Goal: Information Seeking & Learning: Learn about a topic

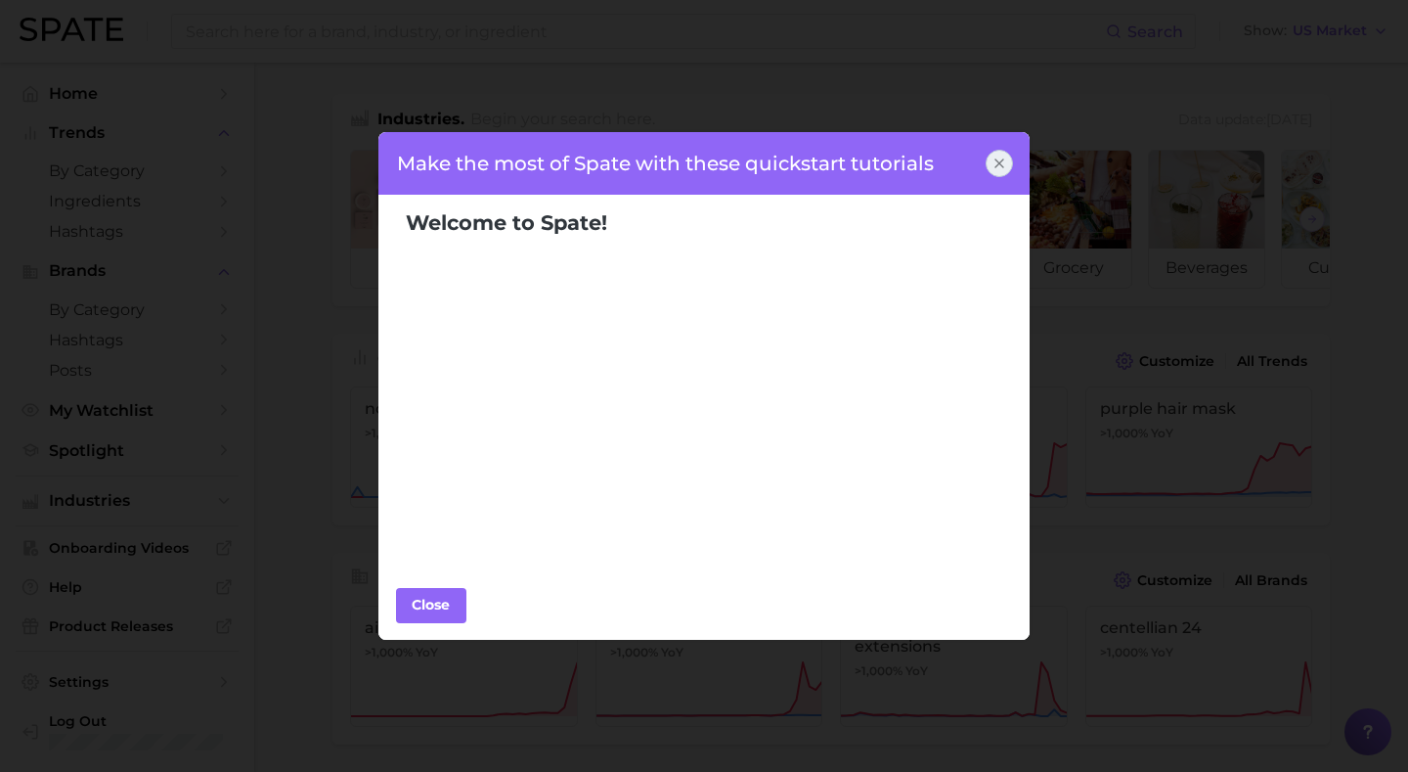
click at [1000, 161] on icon at bounding box center [1000, 163] width 8 height 8
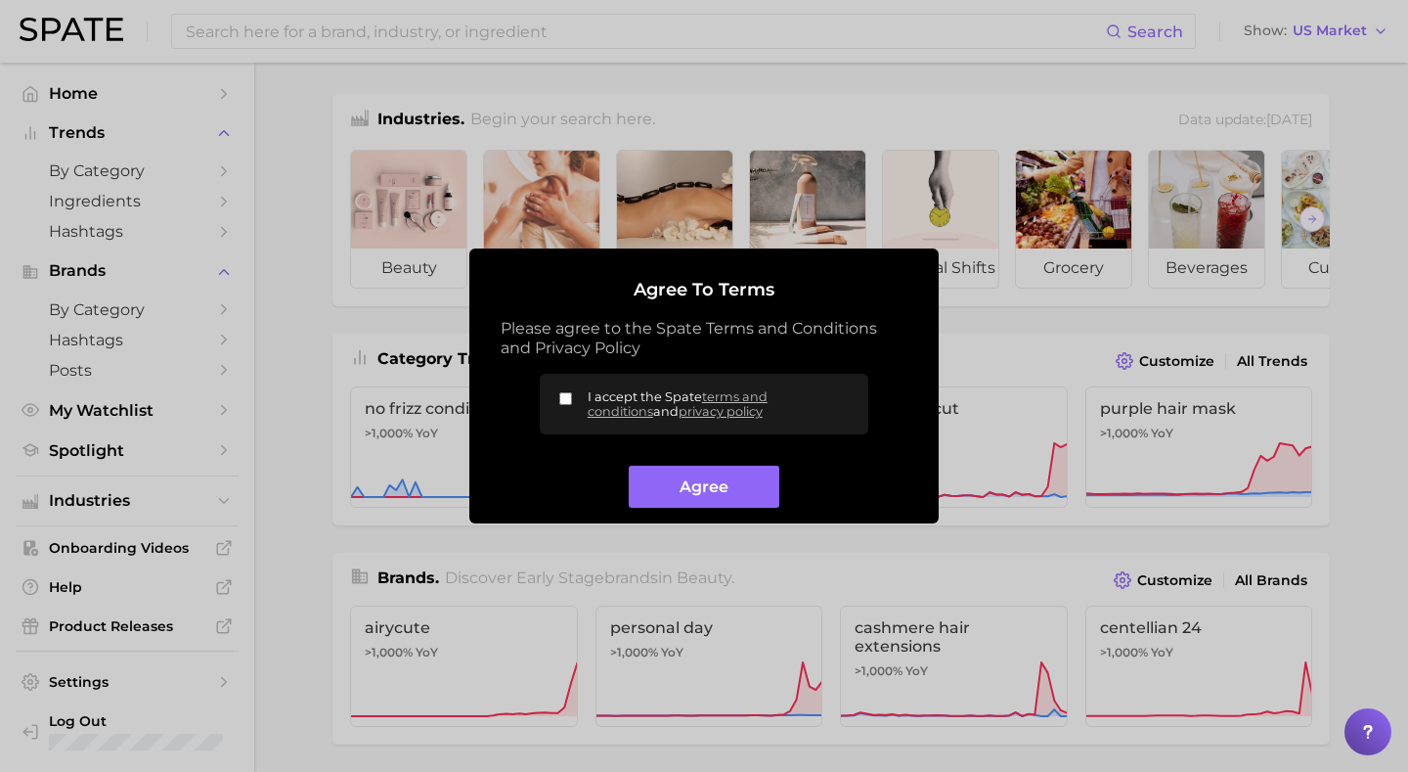
click at [562, 402] on input "I accept the Spate terms and conditions and privacy policy" at bounding box center [565, 398] width 13 height 13
checkbox input "true"
click at [723, 492] on button "Agree" at bounding box center [704, 487] width 150 height 42
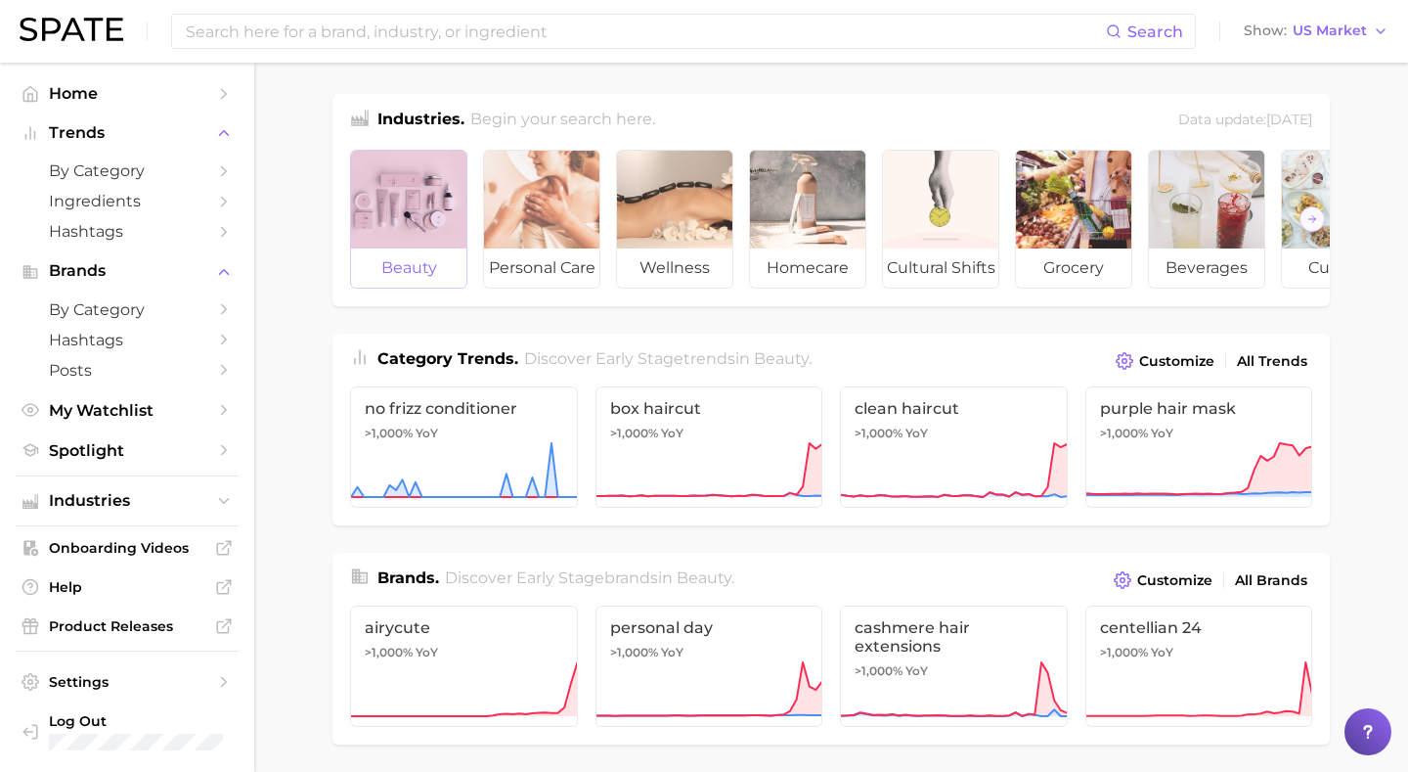
click at [378, 177] on div at bounding box center [408, 200] width 115 height 98
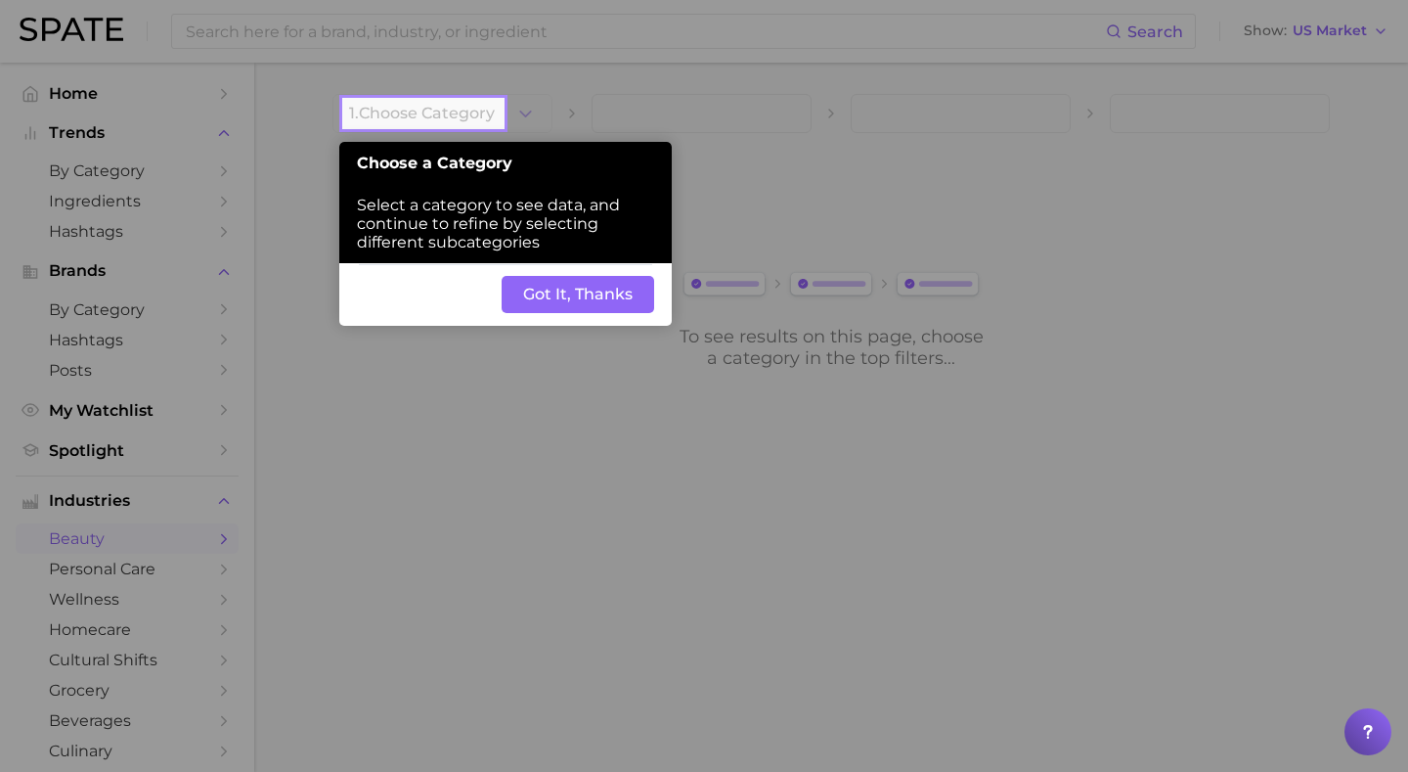
click at [534, 300] on button "Got It, Thanks" at bounding box center [578, 294] width 153 height 37
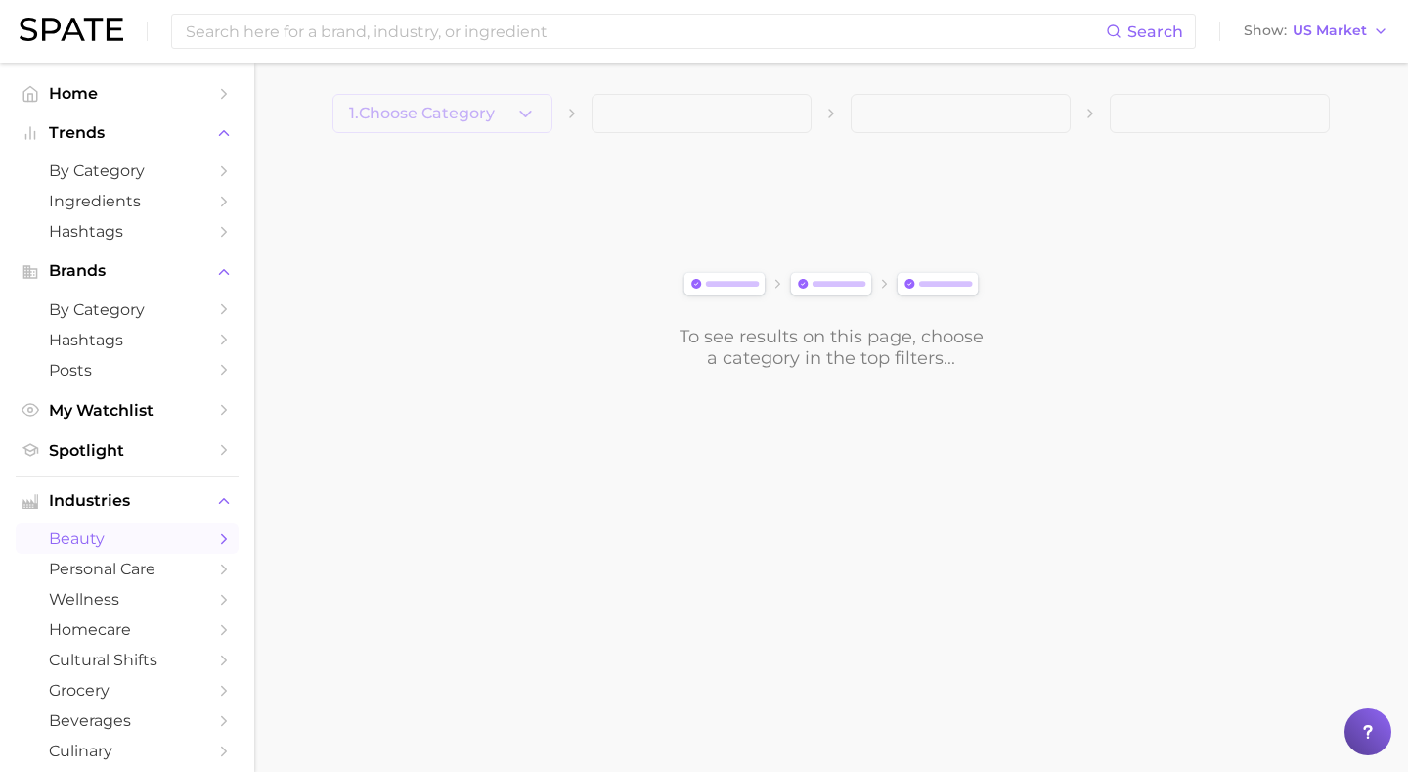
click at [482, 114] on span "1. Choose Category" at bounding box center [422, 114] width 146 height 18
click at [523, 119] on icon "button" at bounding box center [525, 114] width 21 height 21
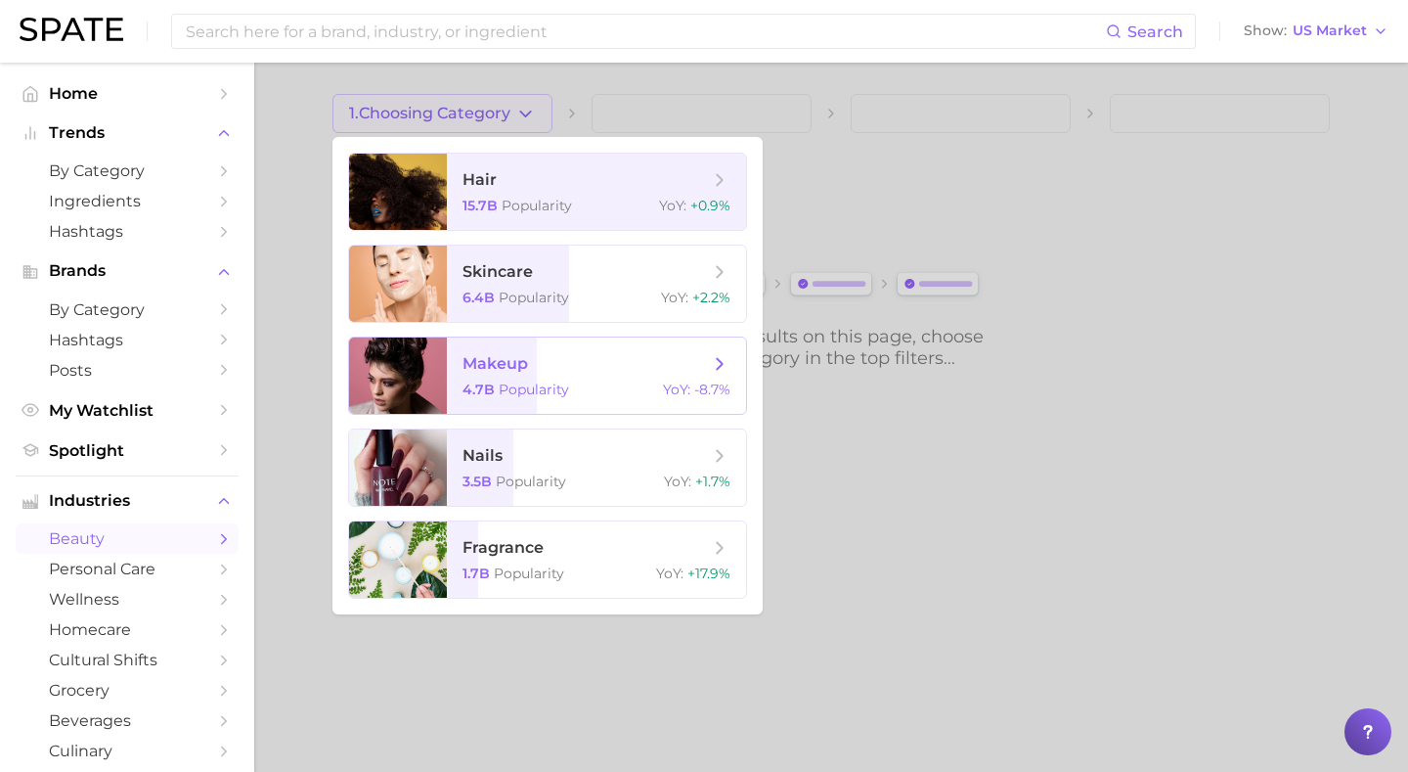
click at [499, 380] on span "Popularity" at bounding box center [534, 389] width 70 height 18
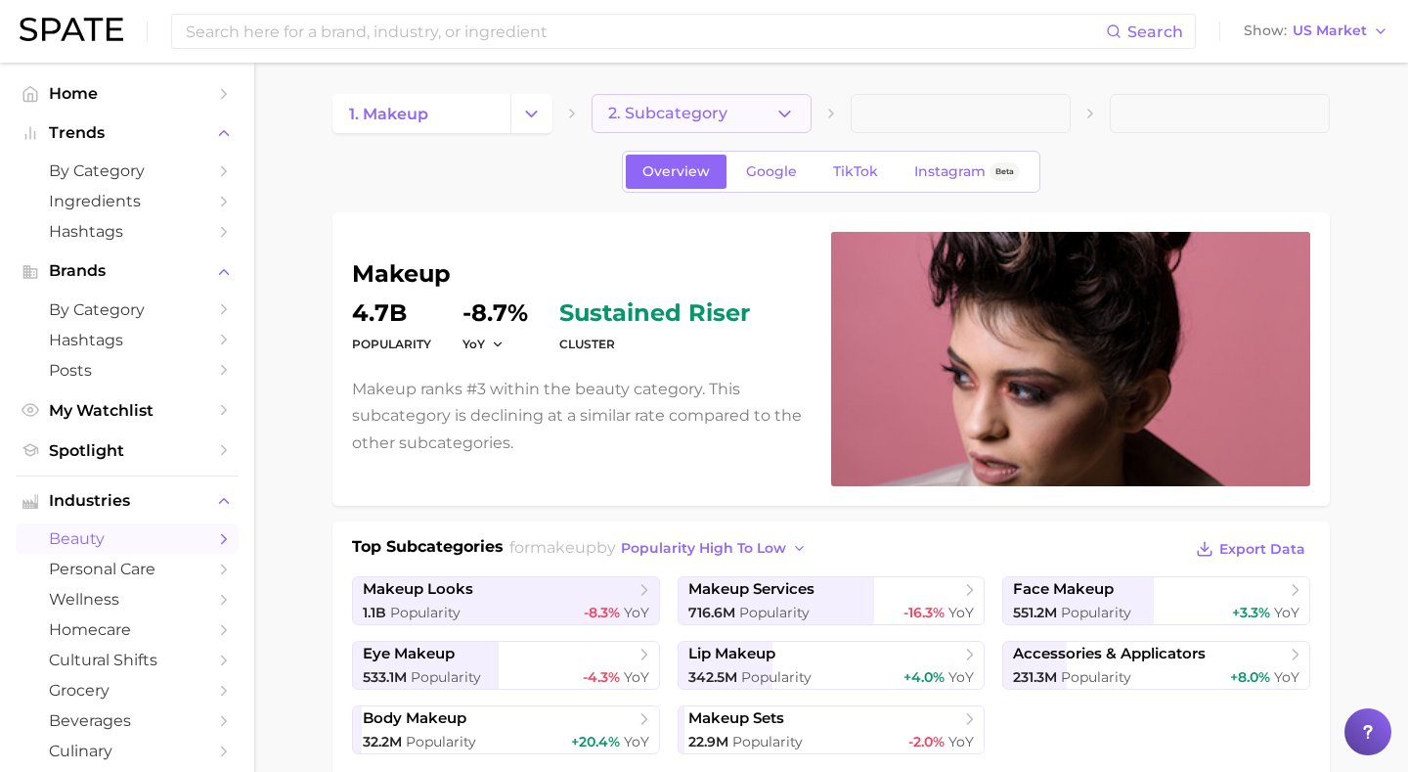
click at [792, 111] on icon "button" at bounding box center [785, 114] width 21 height 21
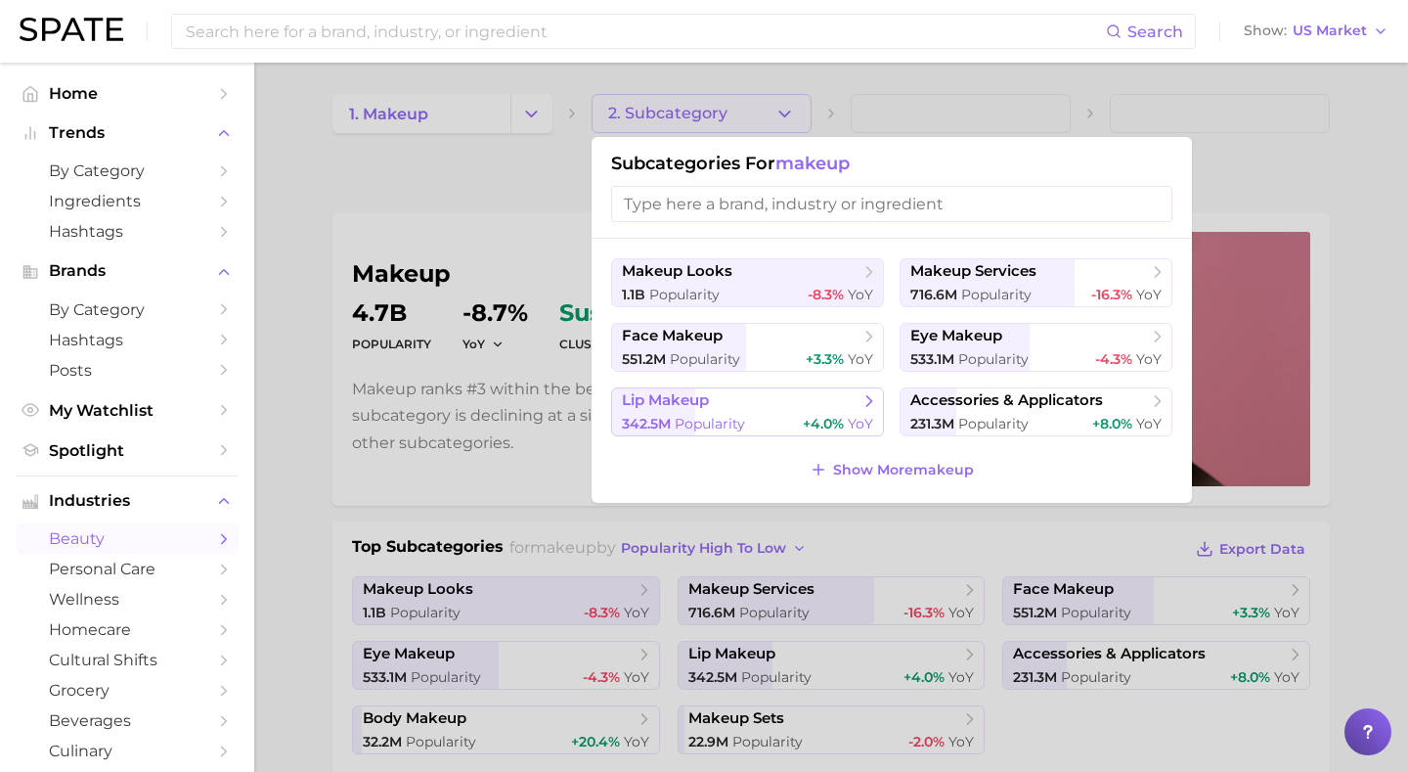
click at [783, 407] on button "lip makeup 342.5m Popularity +4.0% YoY" at bounding box center [747, 411] width 273 height 49
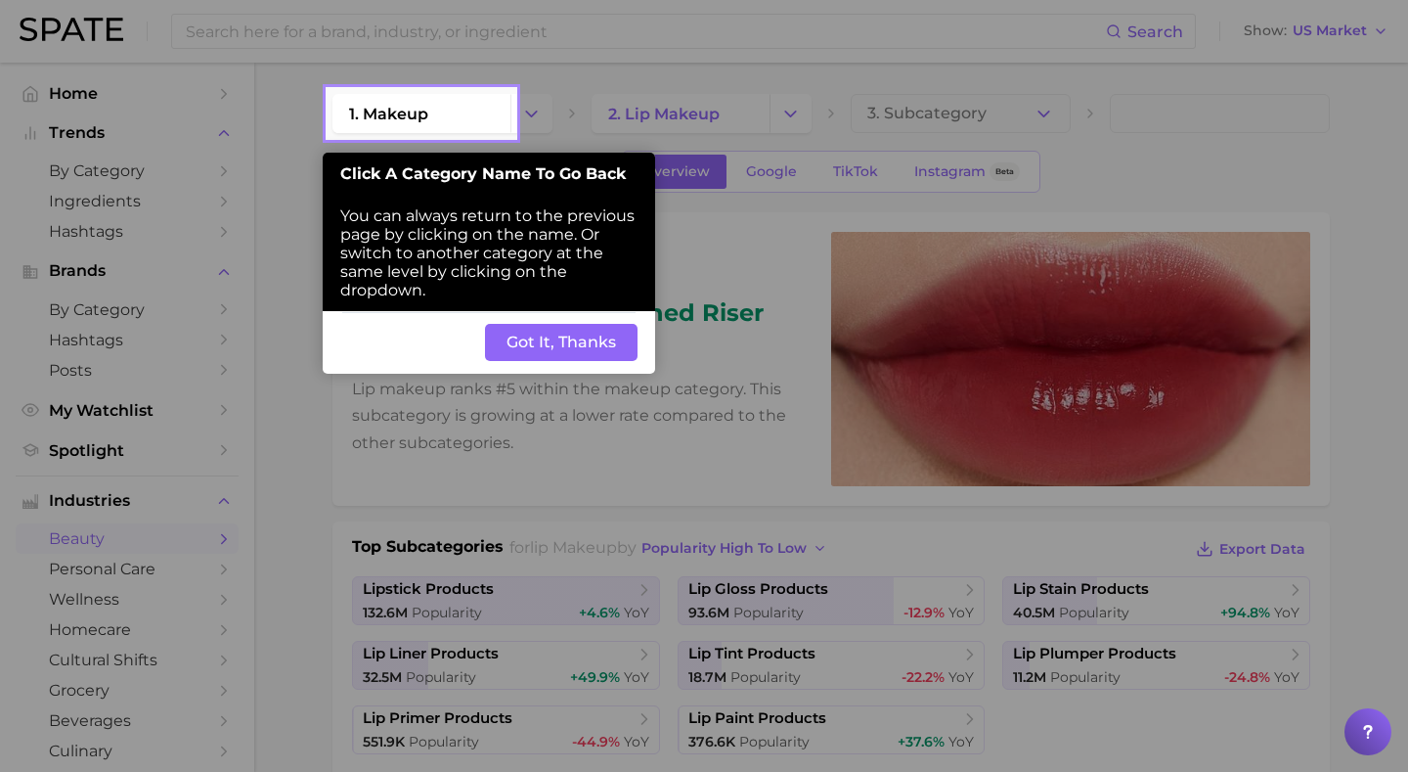
click at [609, 349] on button "Got It, Thanks" at bounding box center [561, 342] width 153 height 37
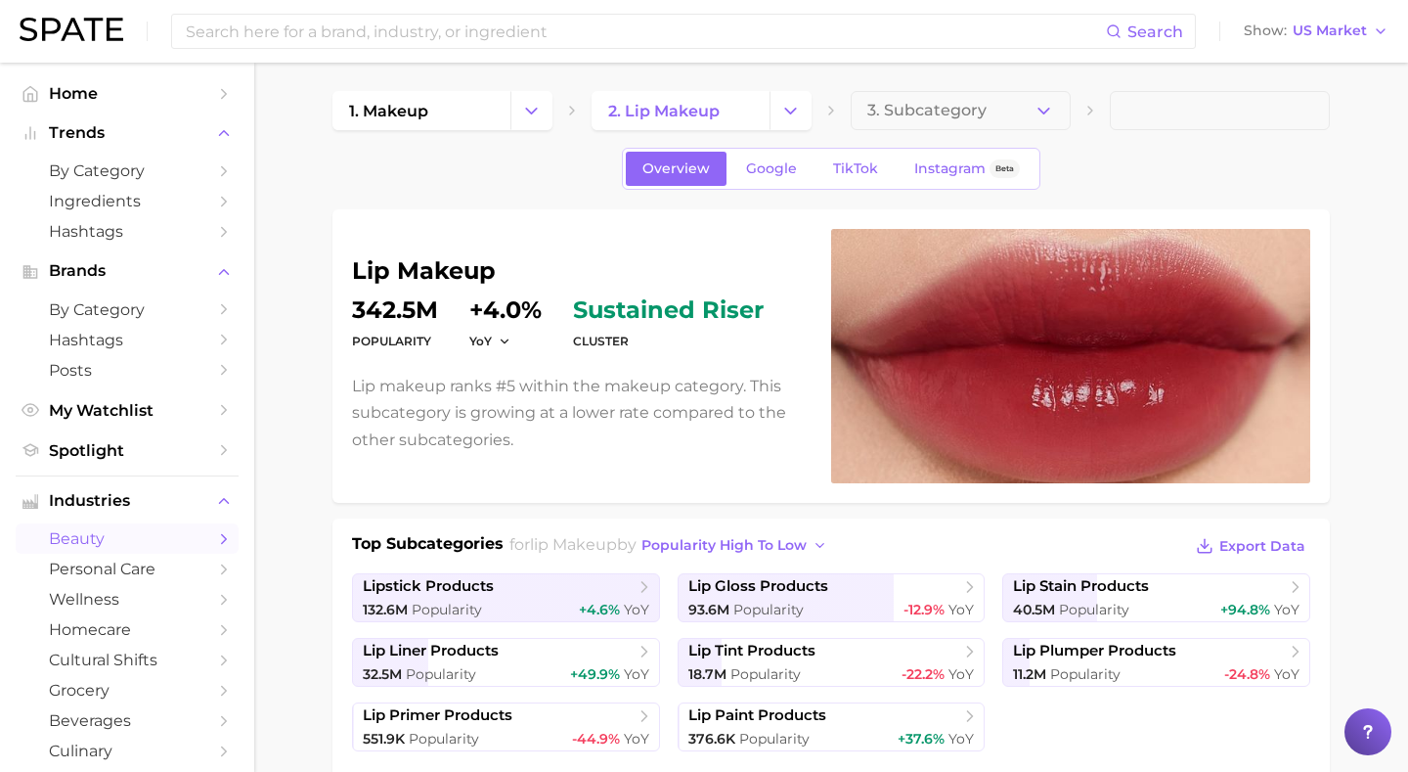
scroll to position [5, 0]
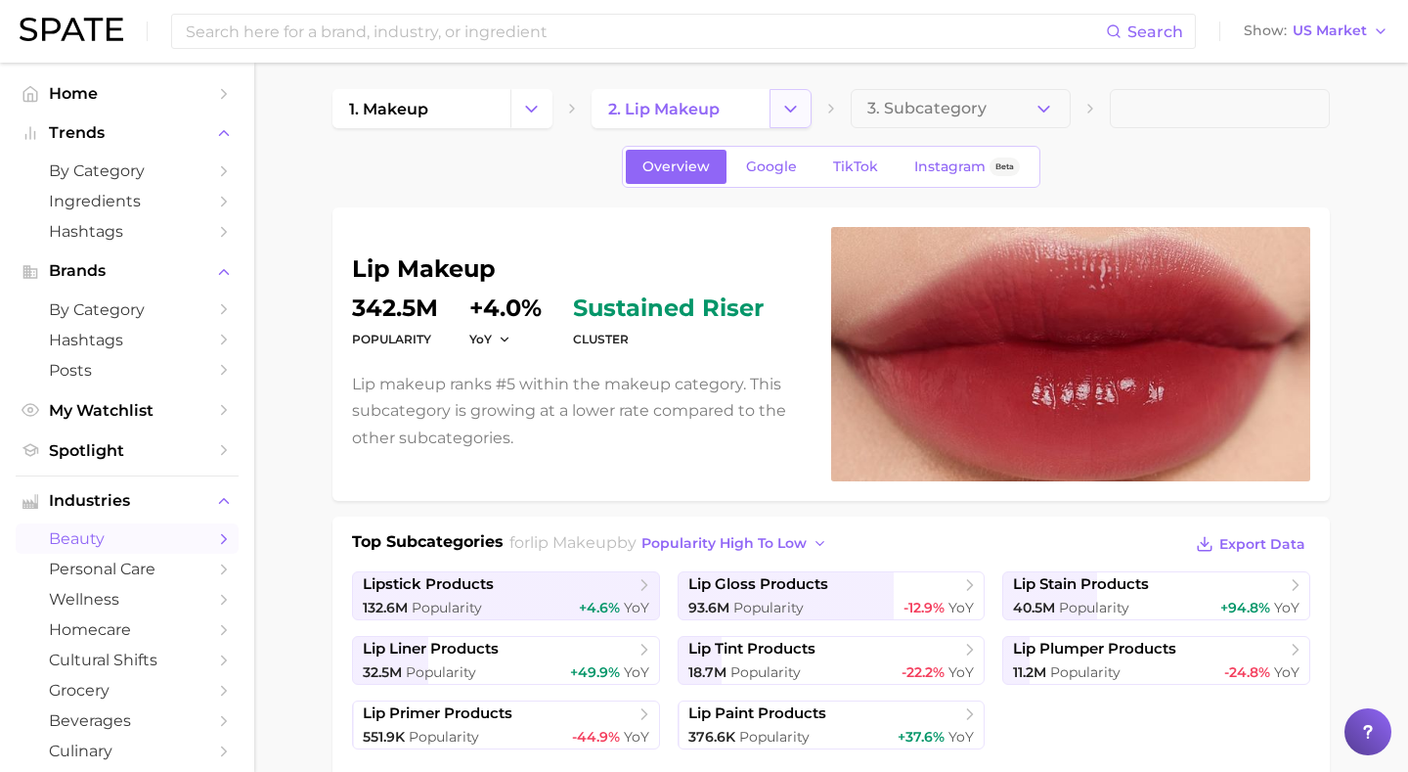
click at [787, 99] on icon "Change Category" at bounding box center [790, 109] width 21 height 21
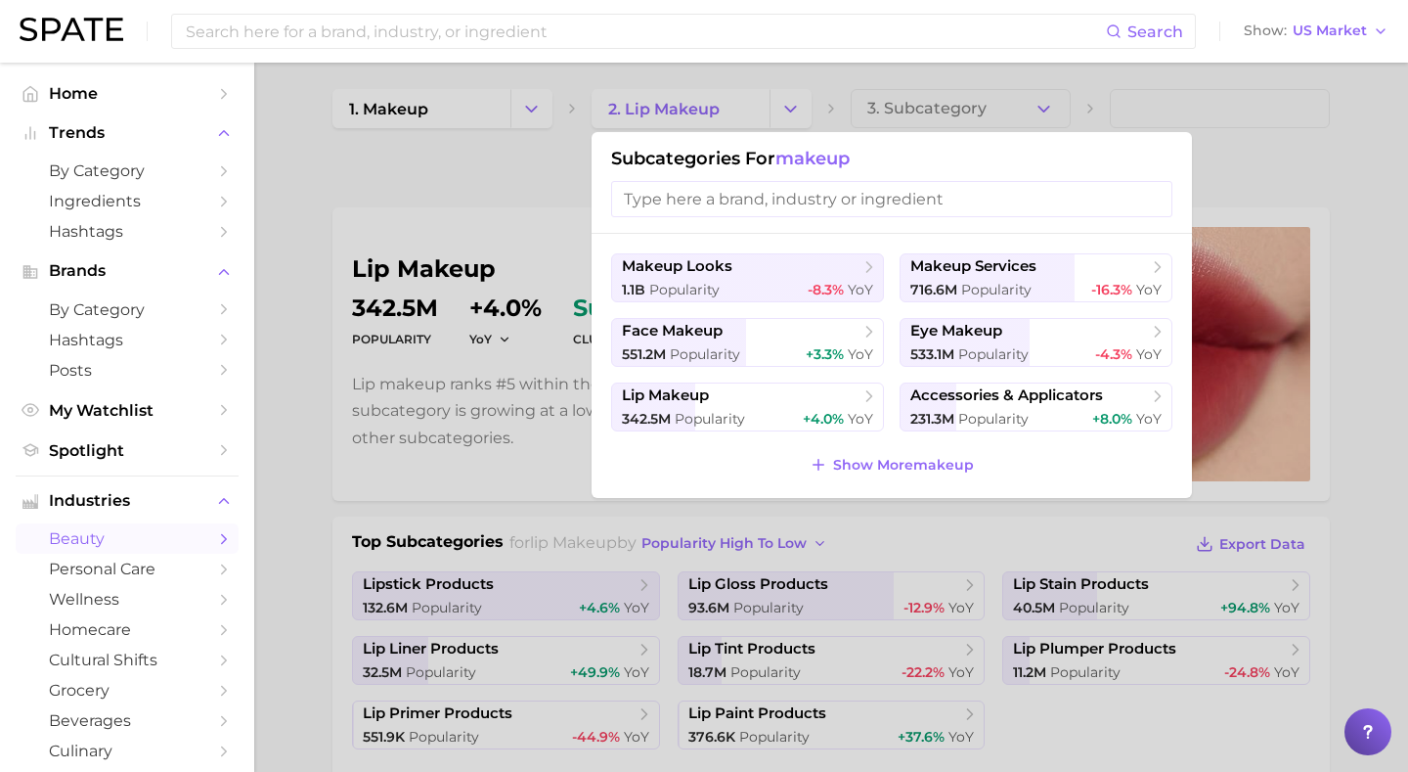
click at [299, 450] on div at bounding box center [704, 386] width 1408 height 772
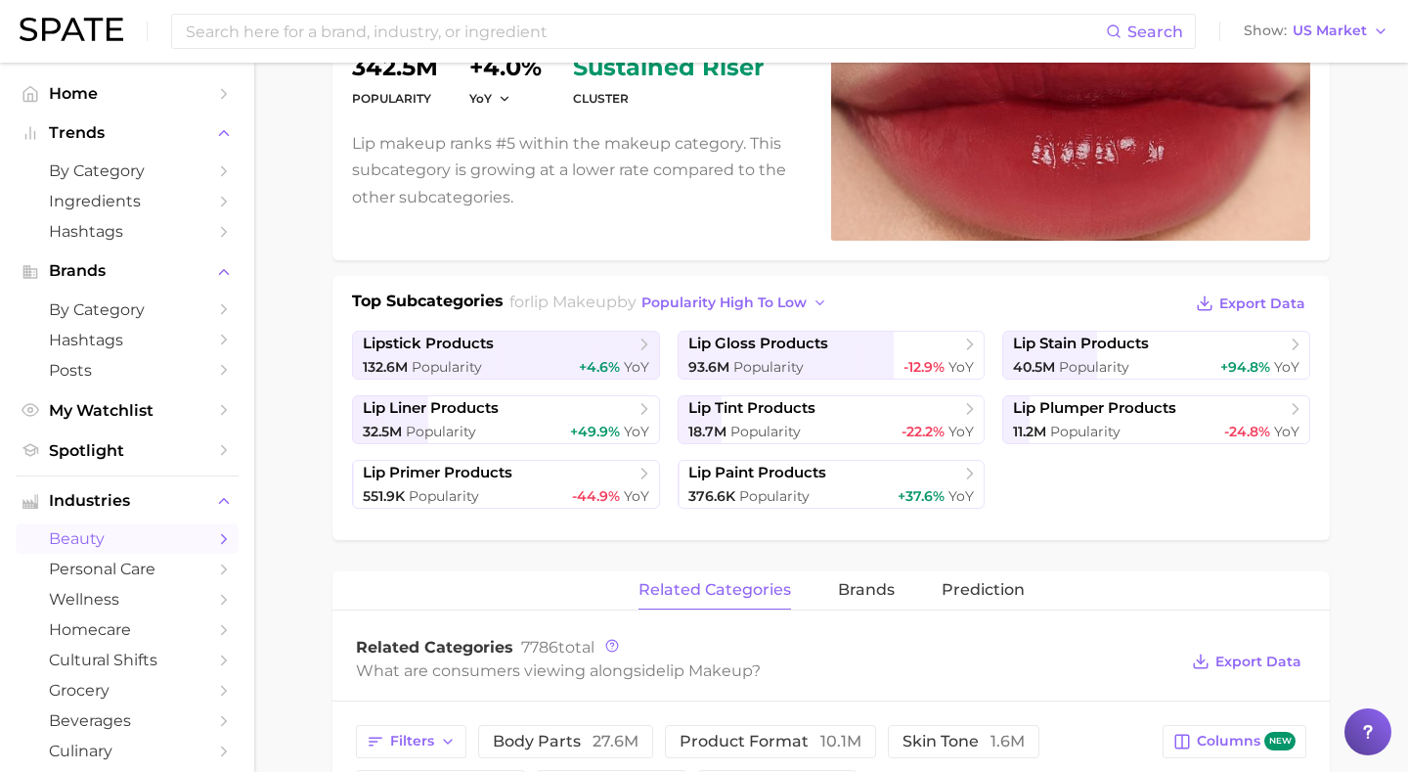
scroll to position [290, 0]
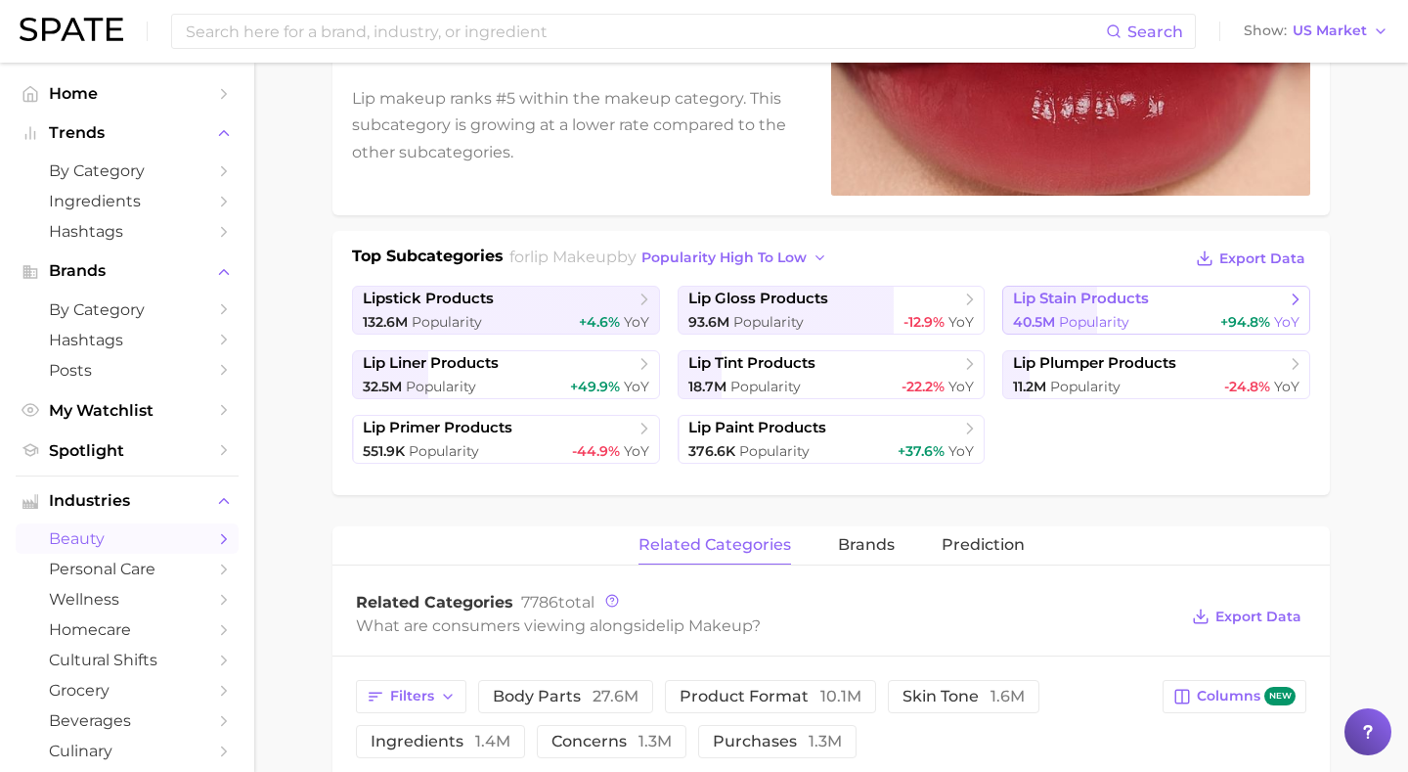
click at [1286, 301] on icon at bounding box center [1296, 299] width 20 height 20
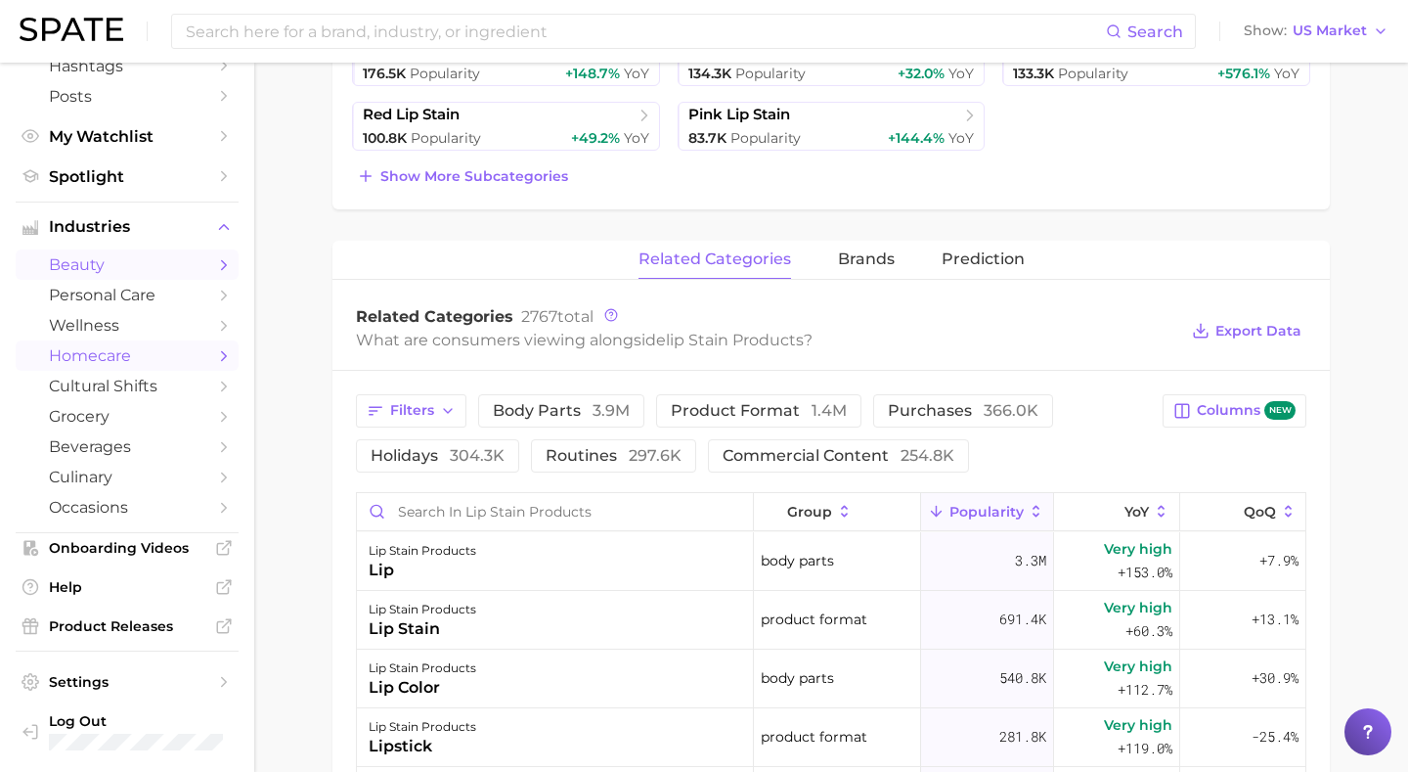
scroll to position [605, 0]
click at [130, 635] on span "Product Releases" at bounding box center [127, 626] width 156 height 18
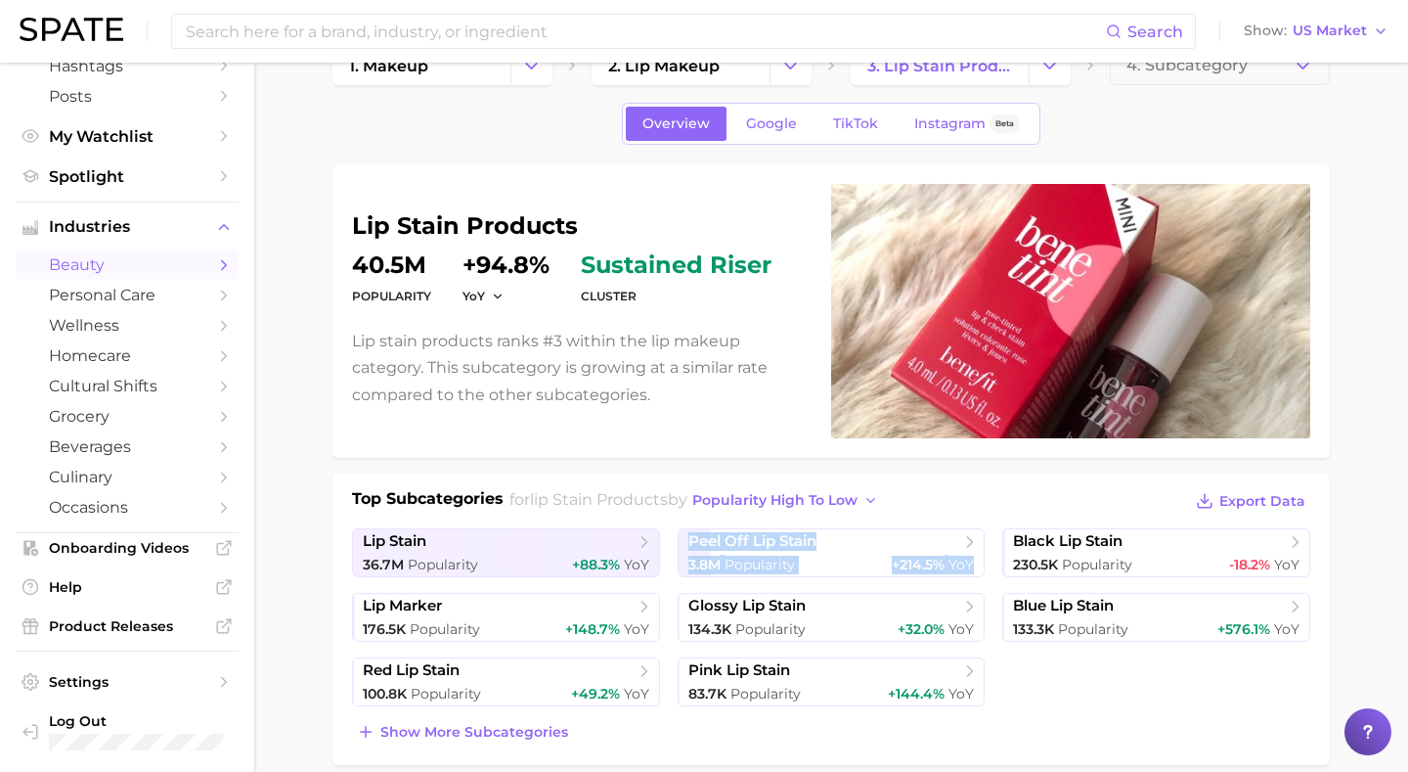
scroll to position [0, 0]
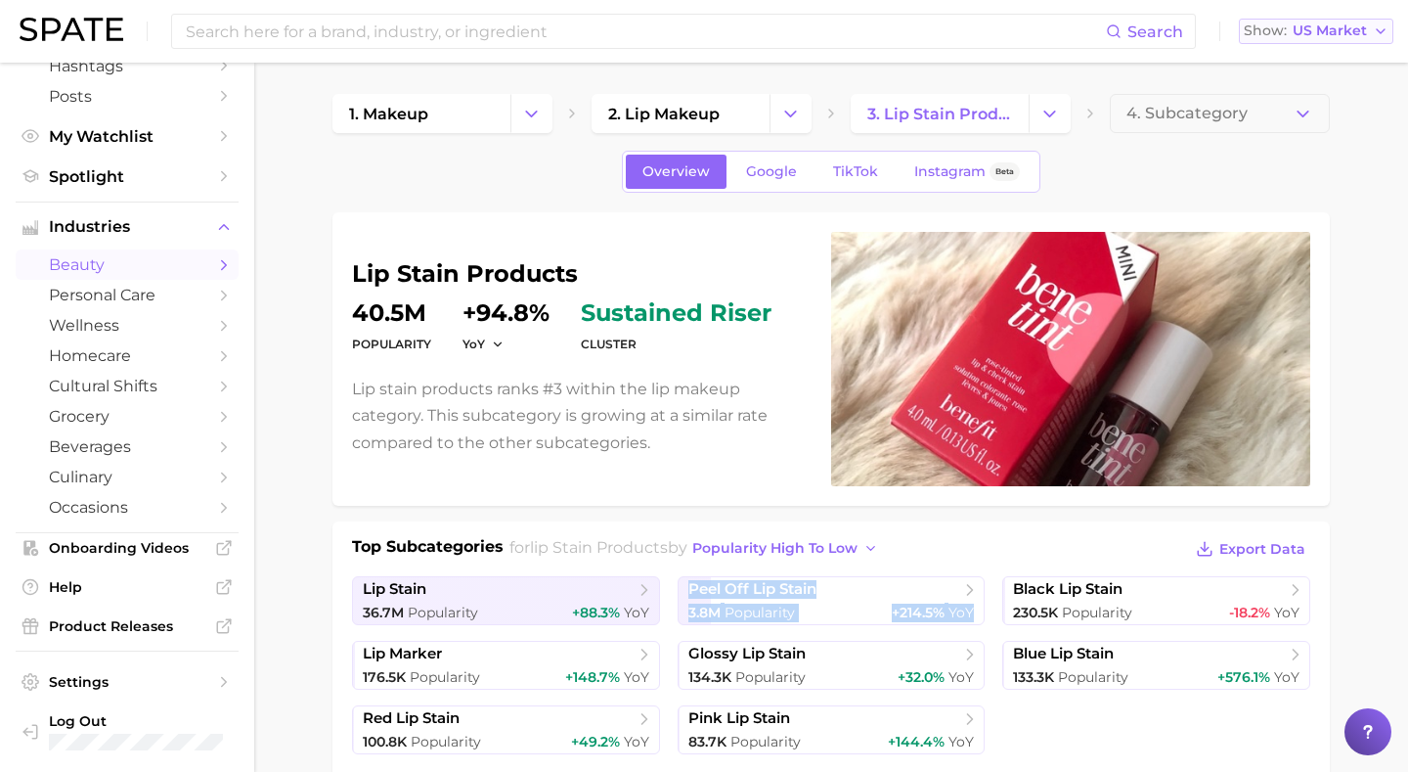
click at [1334, 28] on span "US Market" at bounding box center [1330, 30] width 74 height 11
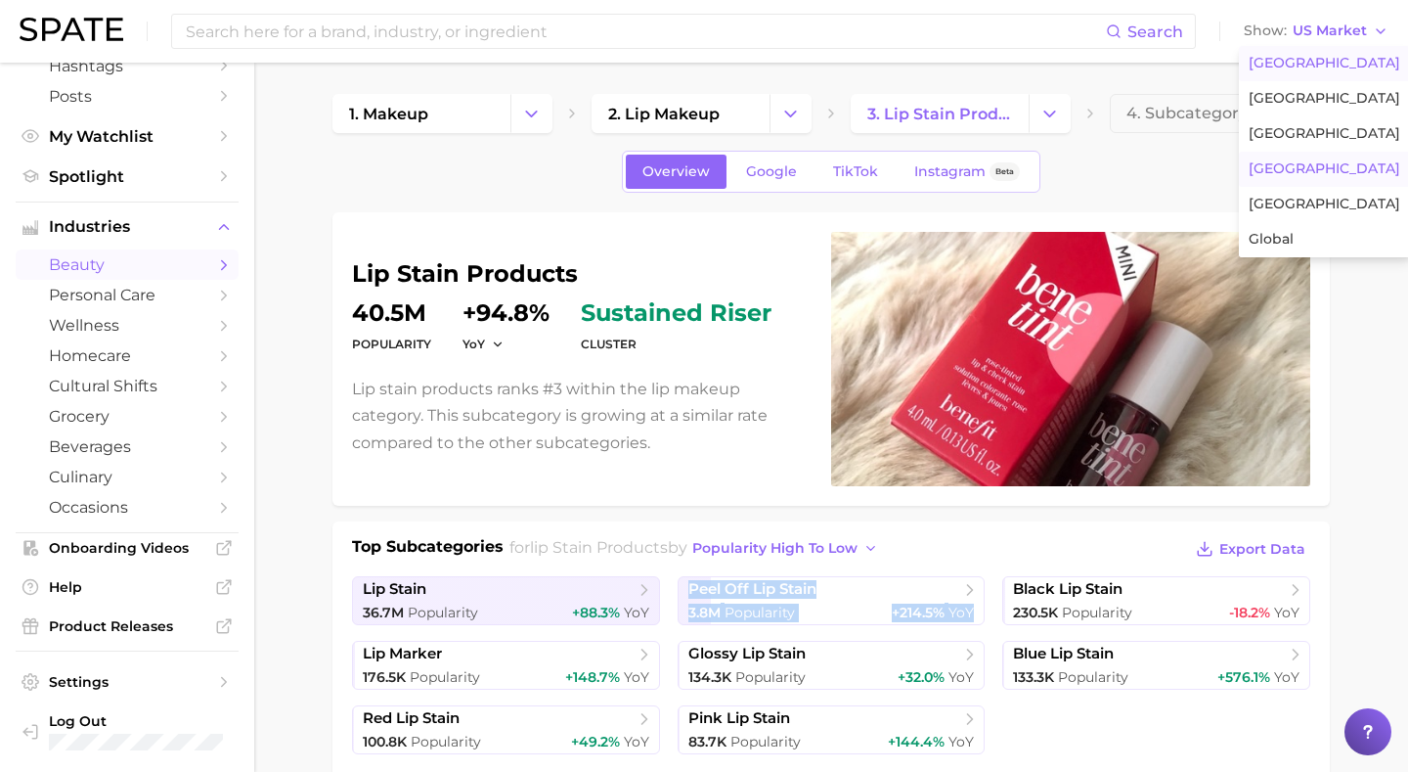
click at [1299, 174] on span "South Korea" at bounding box center [1325, 168] width 152 height 17
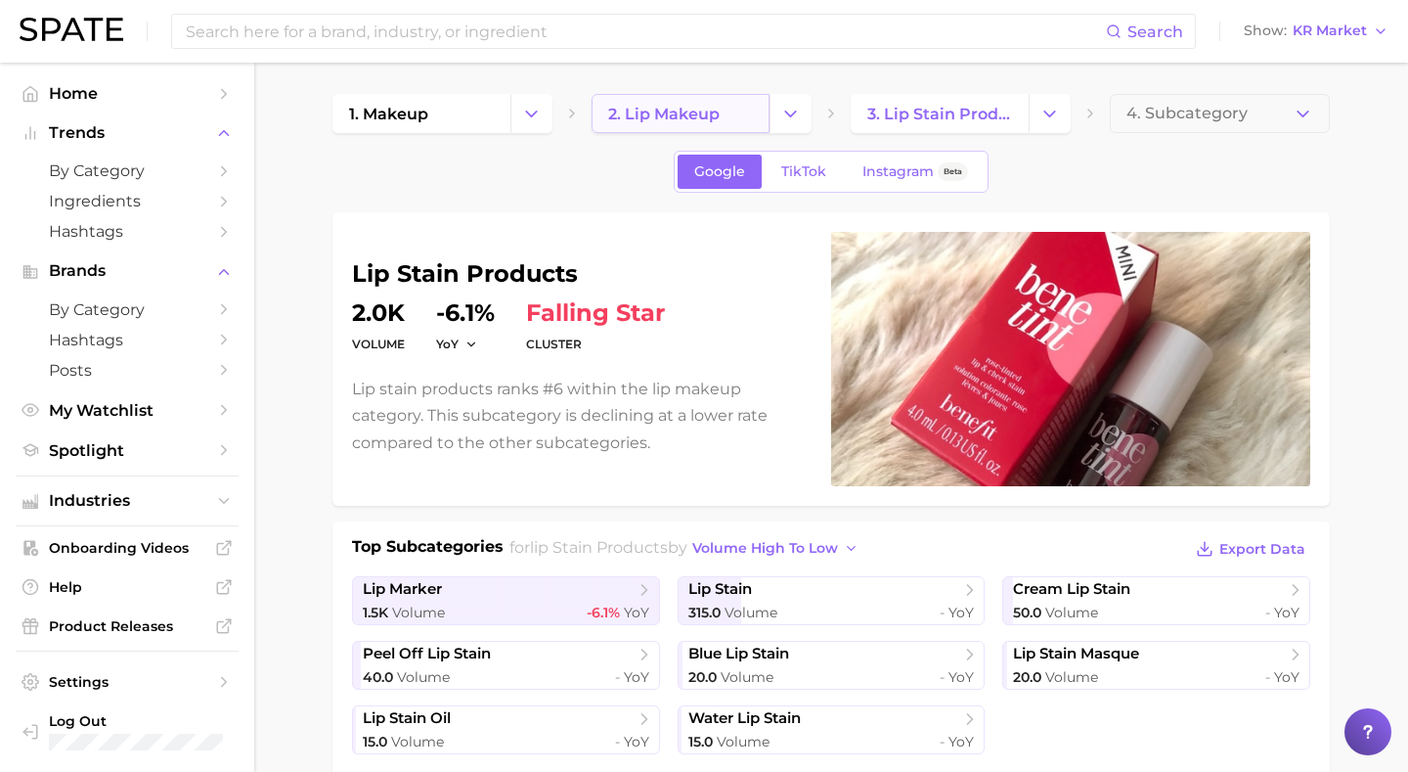
click at [653, 100] on link "2. lip makeup" at bounding box center [681, 113] width 178 height 39
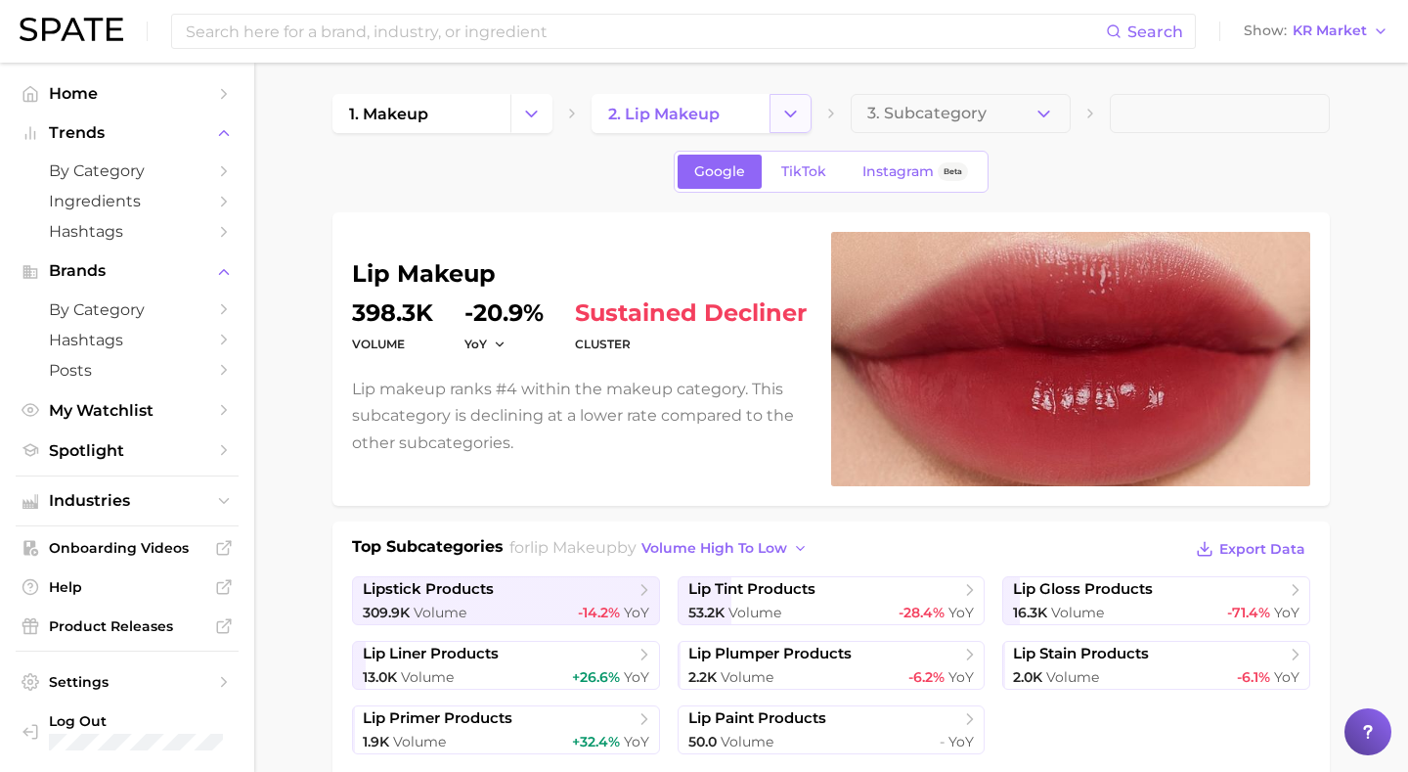
click at [793, 111] on icon "Change Category" at bounding box center [790, 114] width 21 height 21
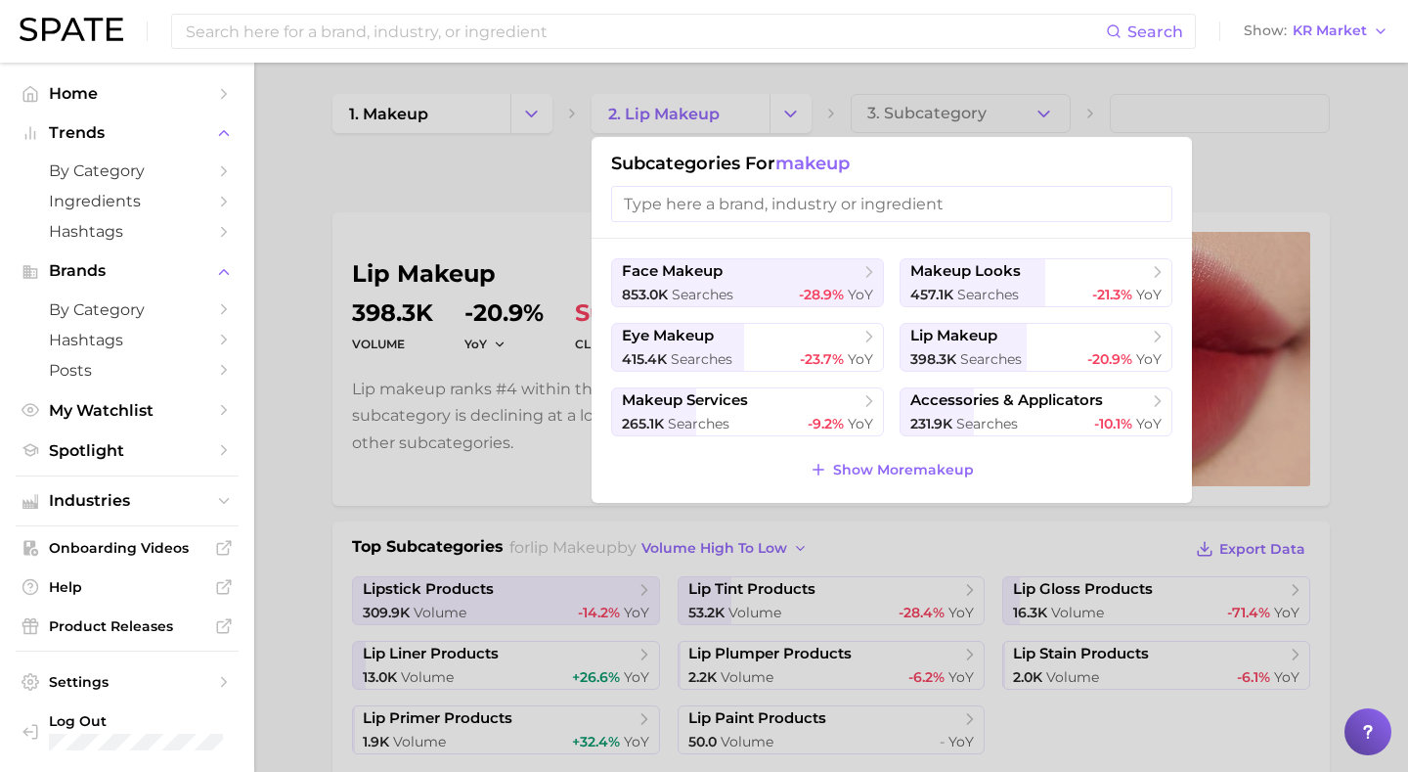
click at [461, 185] on div at bounding box center [704, 386] width 1408 height 772
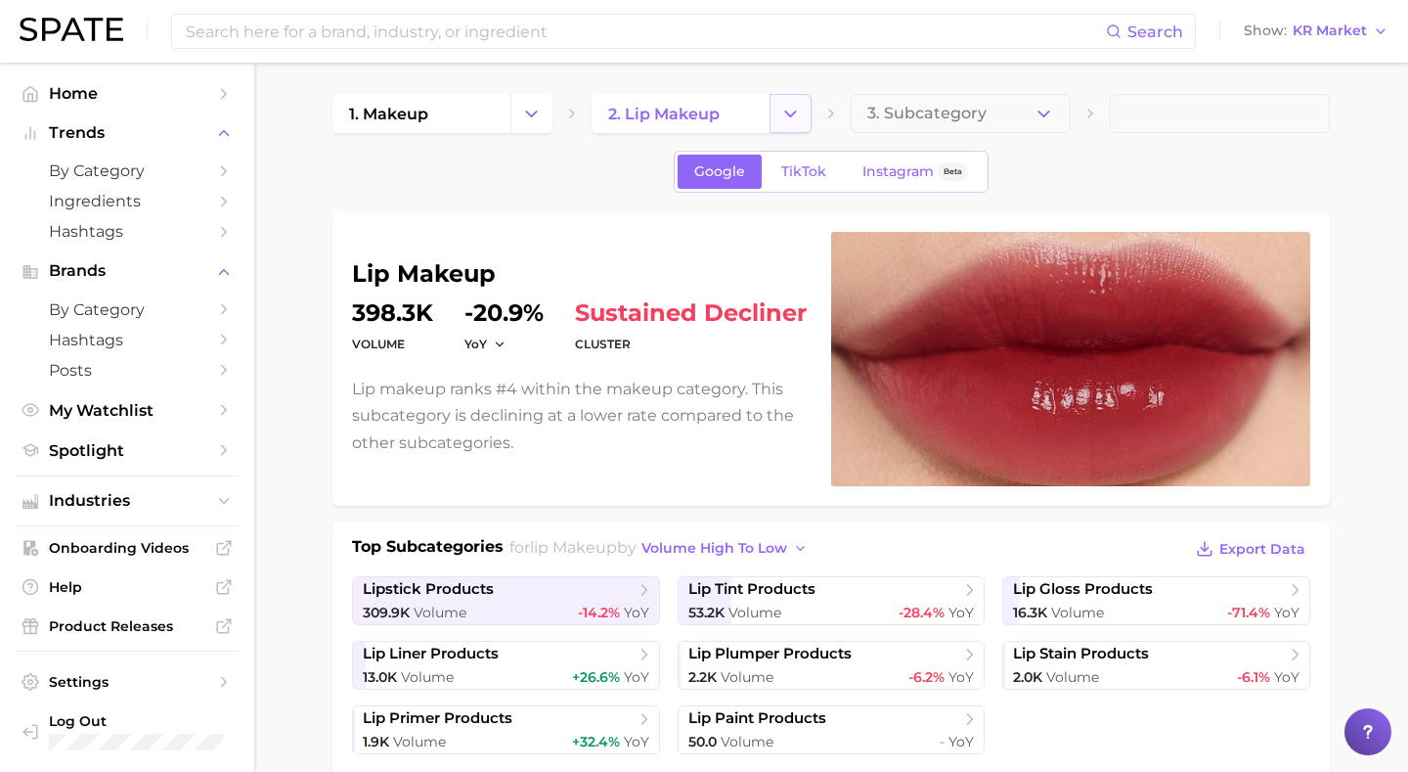
click at [798, 117] on icon "Change Category" at bounding box center [790, 114] width 21 height 21
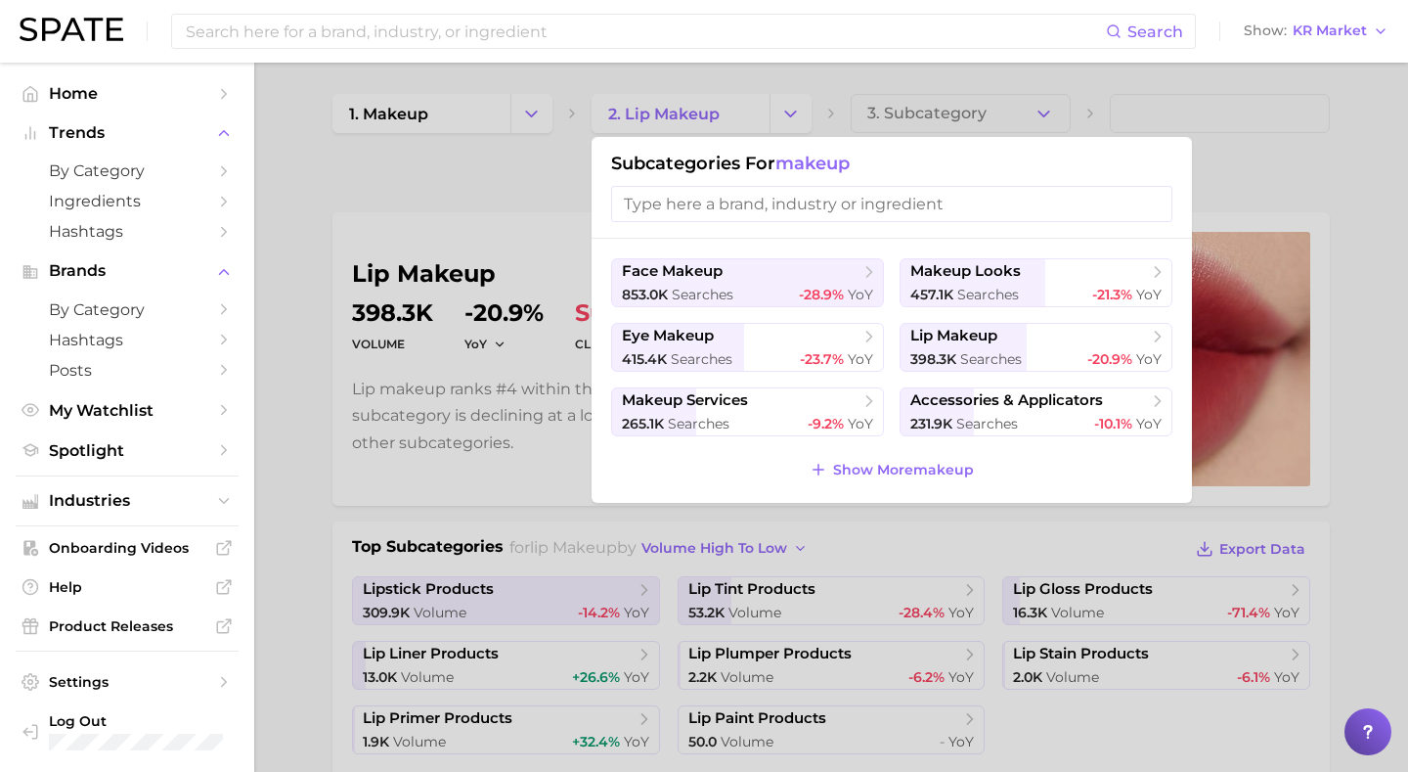
click at [407, 225] on div at bounding box center [704, 386] width 1408 height 772
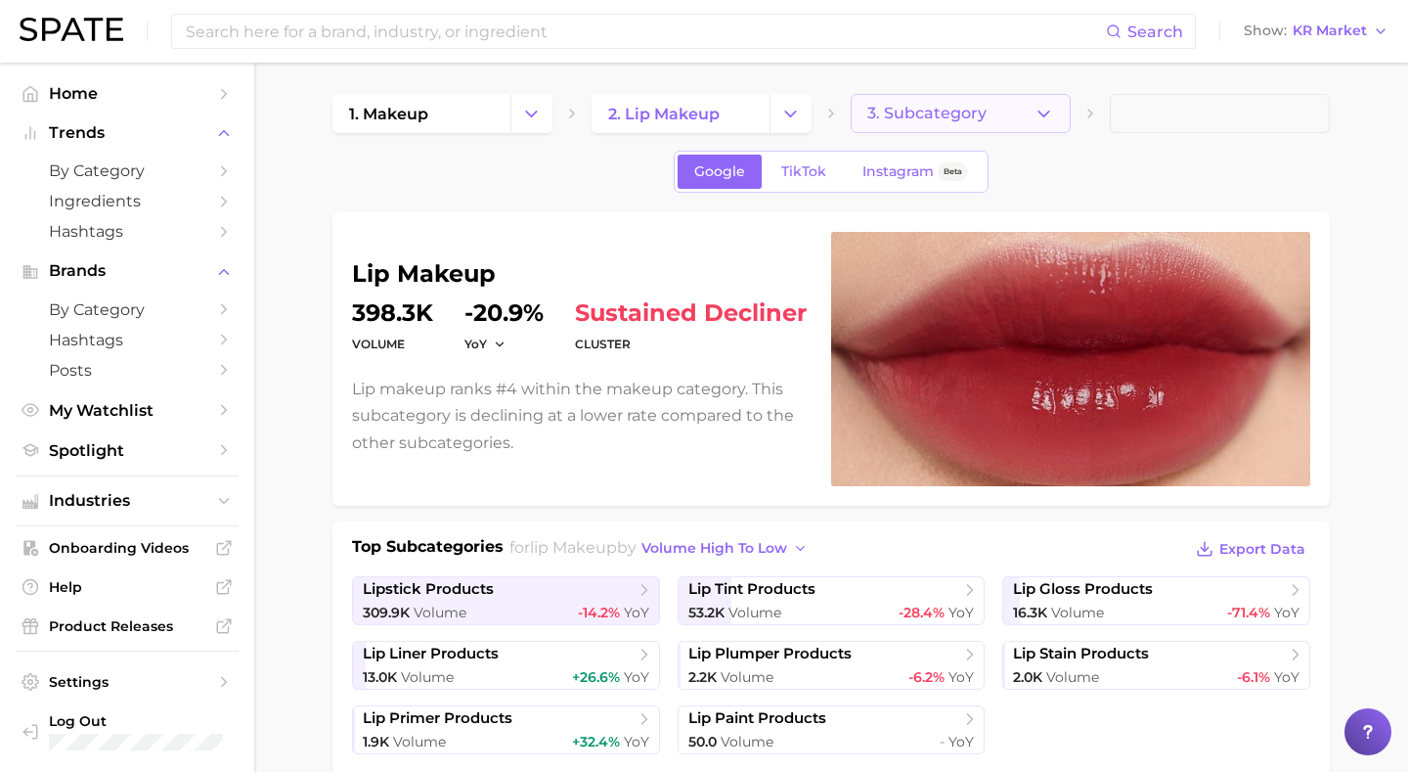
click at [1042, 111] on icon "button" at bounding box center [1044, 114] width 21 height 21
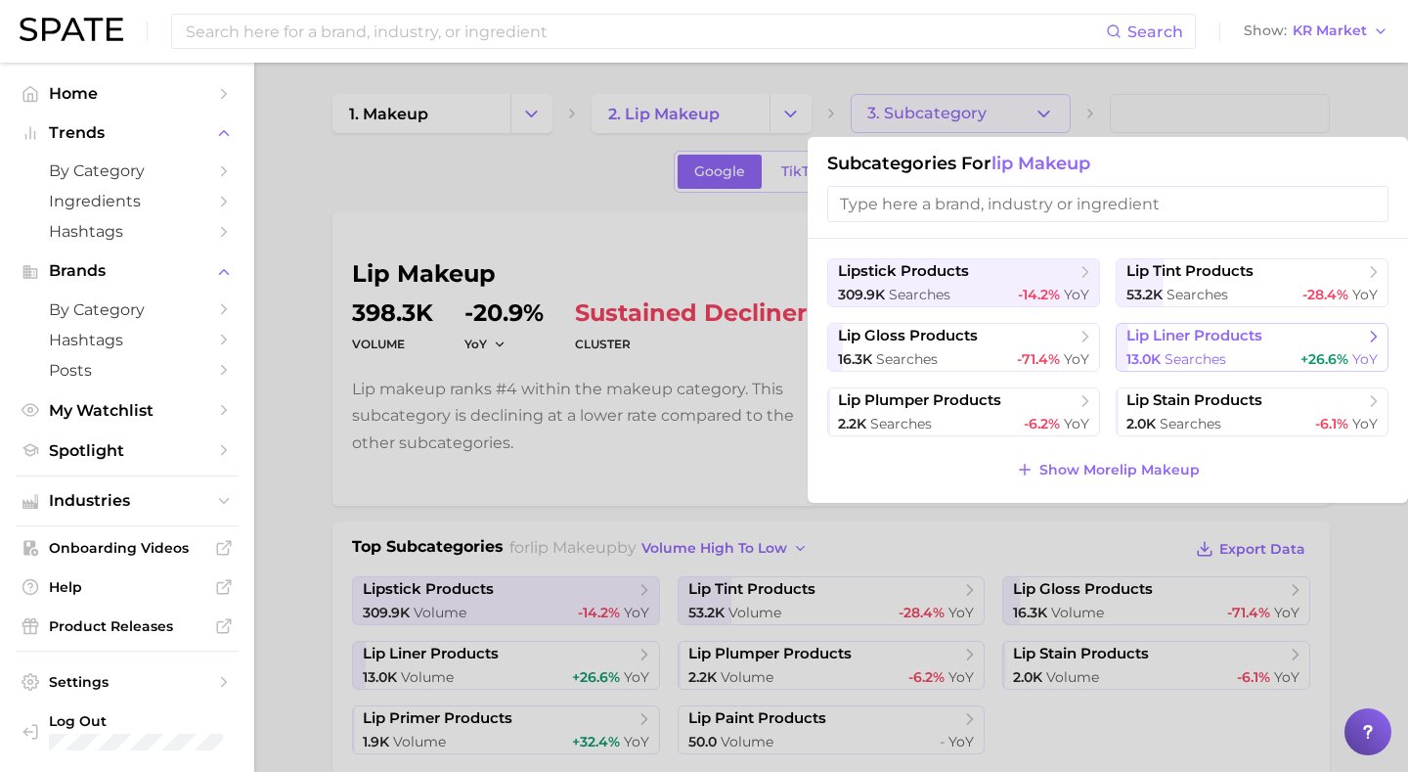
click at [1136, 334] on span "lip liner products" at bounding box center [1195, 336] width 136 height 19
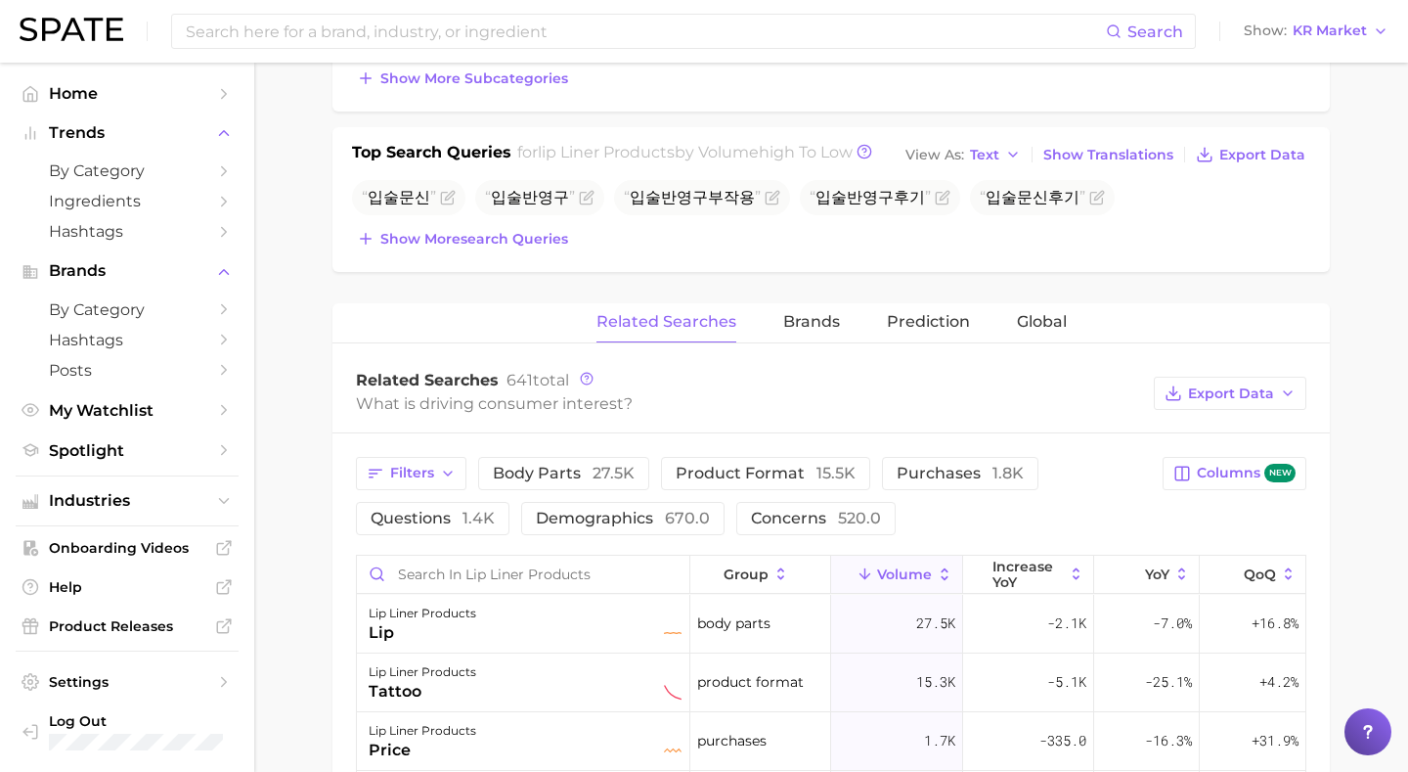
scroll to position [536, 0]
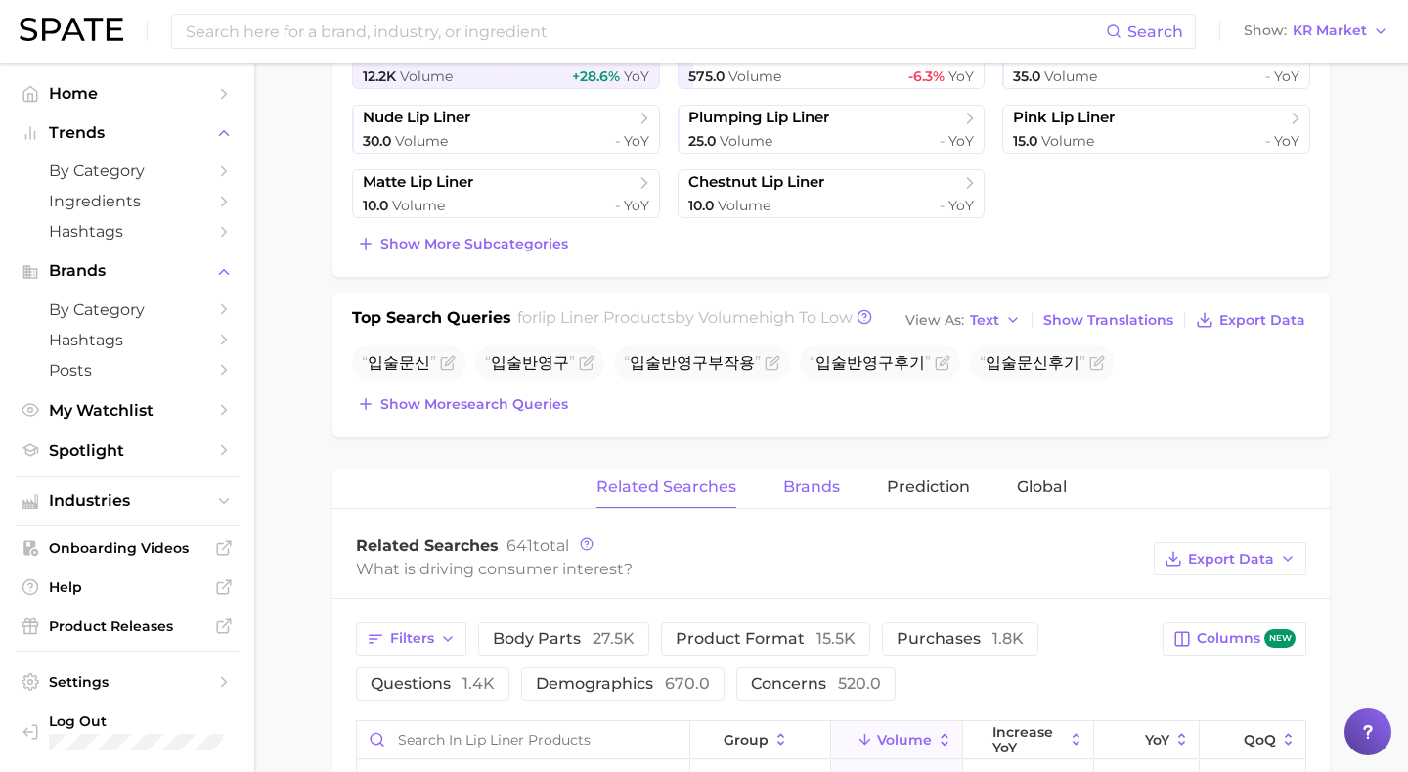
click at [792, 484] on span "Brands" at bounding box center [811, 487] width 57 height 18
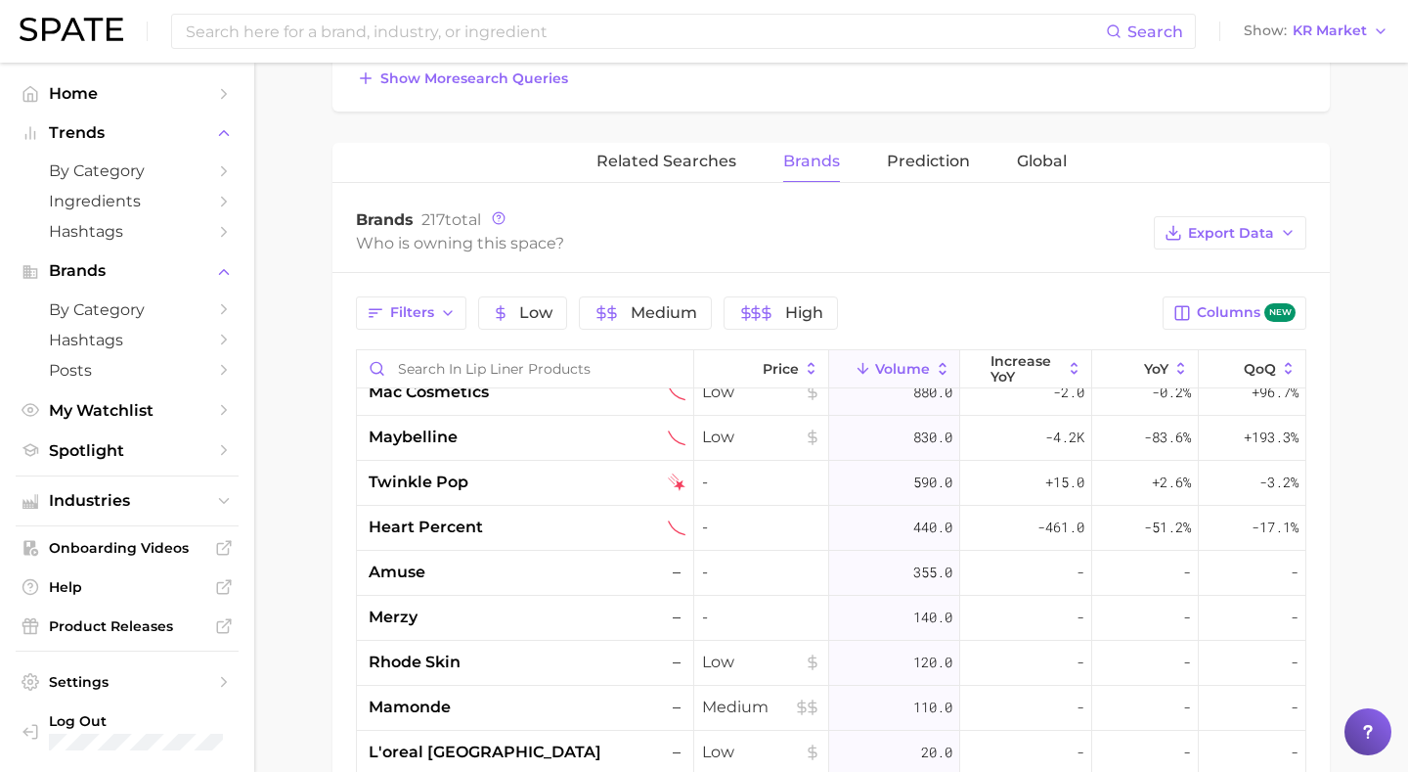
scroll to position [0, 0]
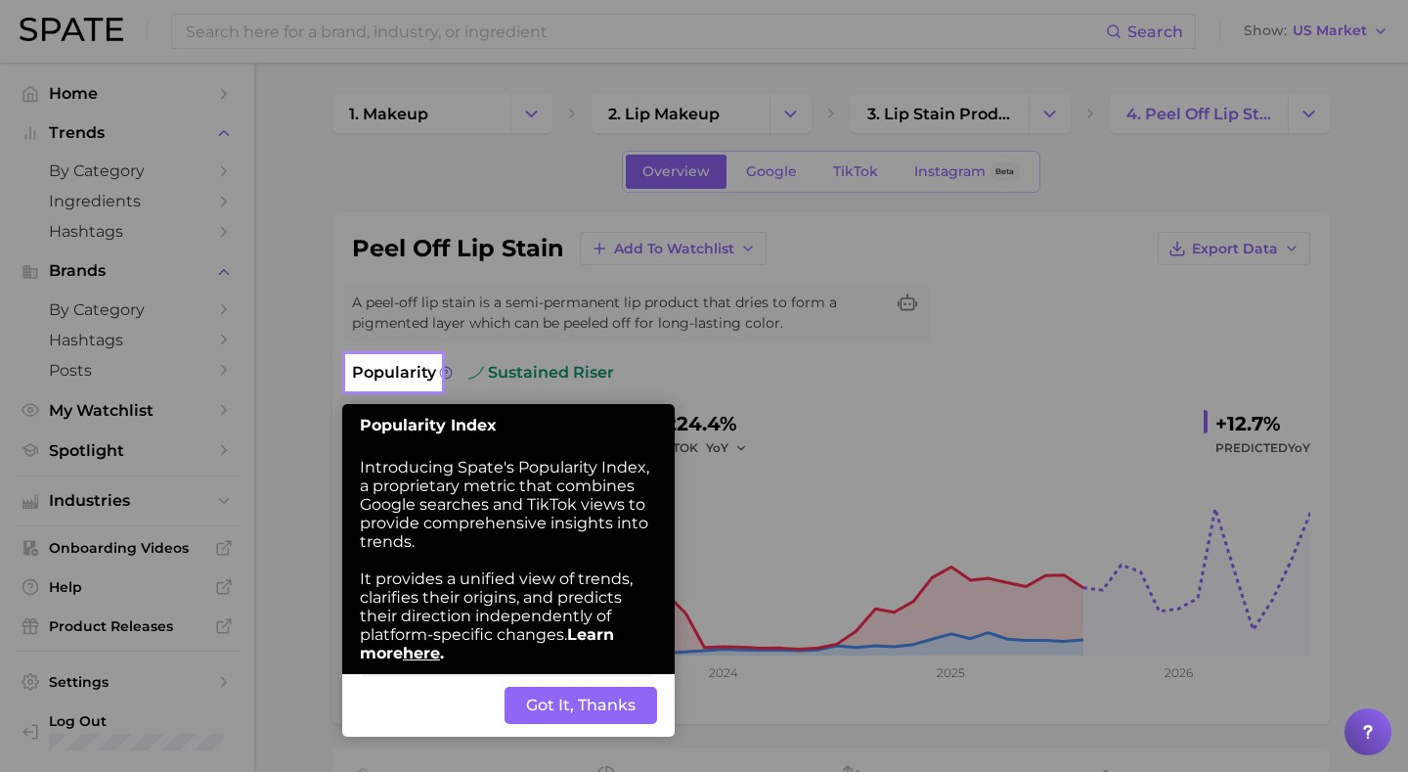
click at [618, 700] on button "Got It, Thanks" at bounding box center [581, 705] width 153 height 37
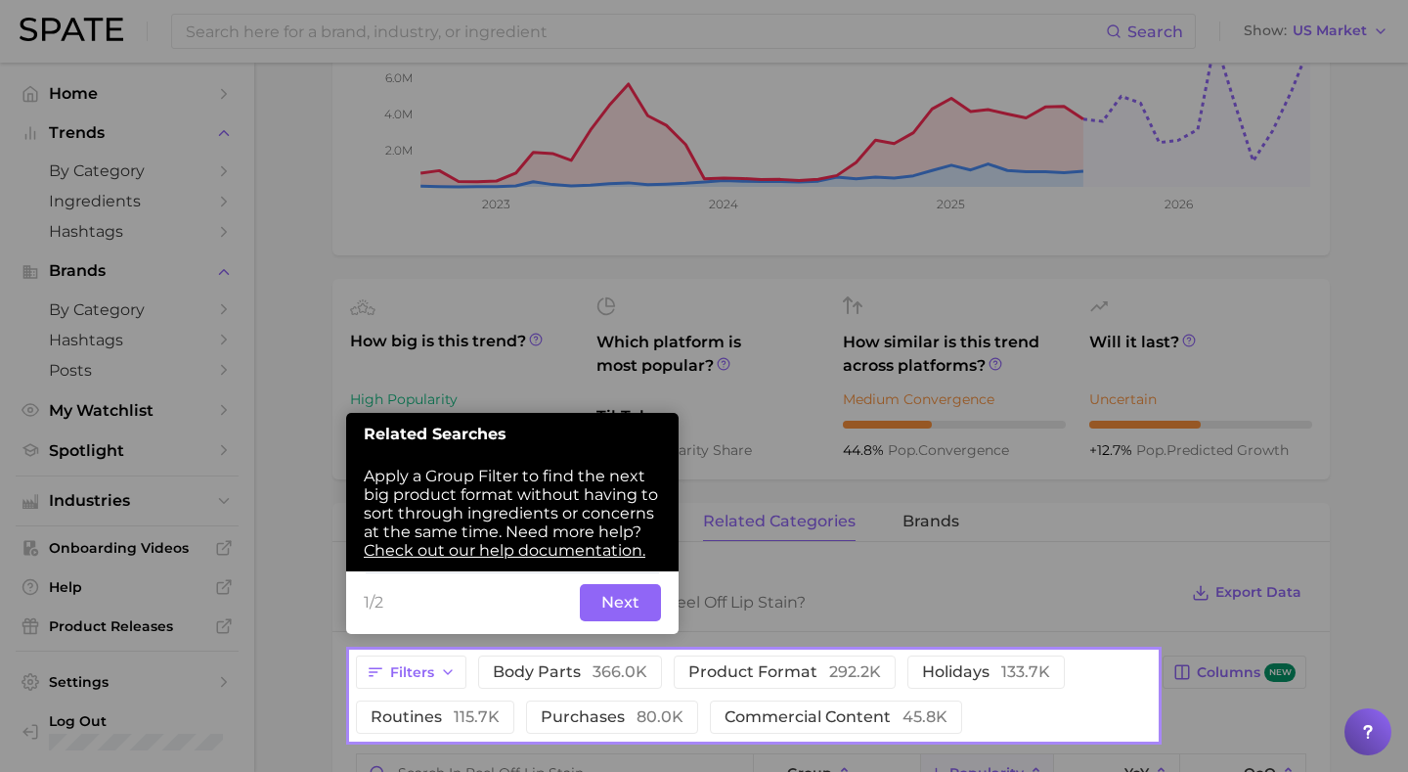
scroll to position [479, 0]
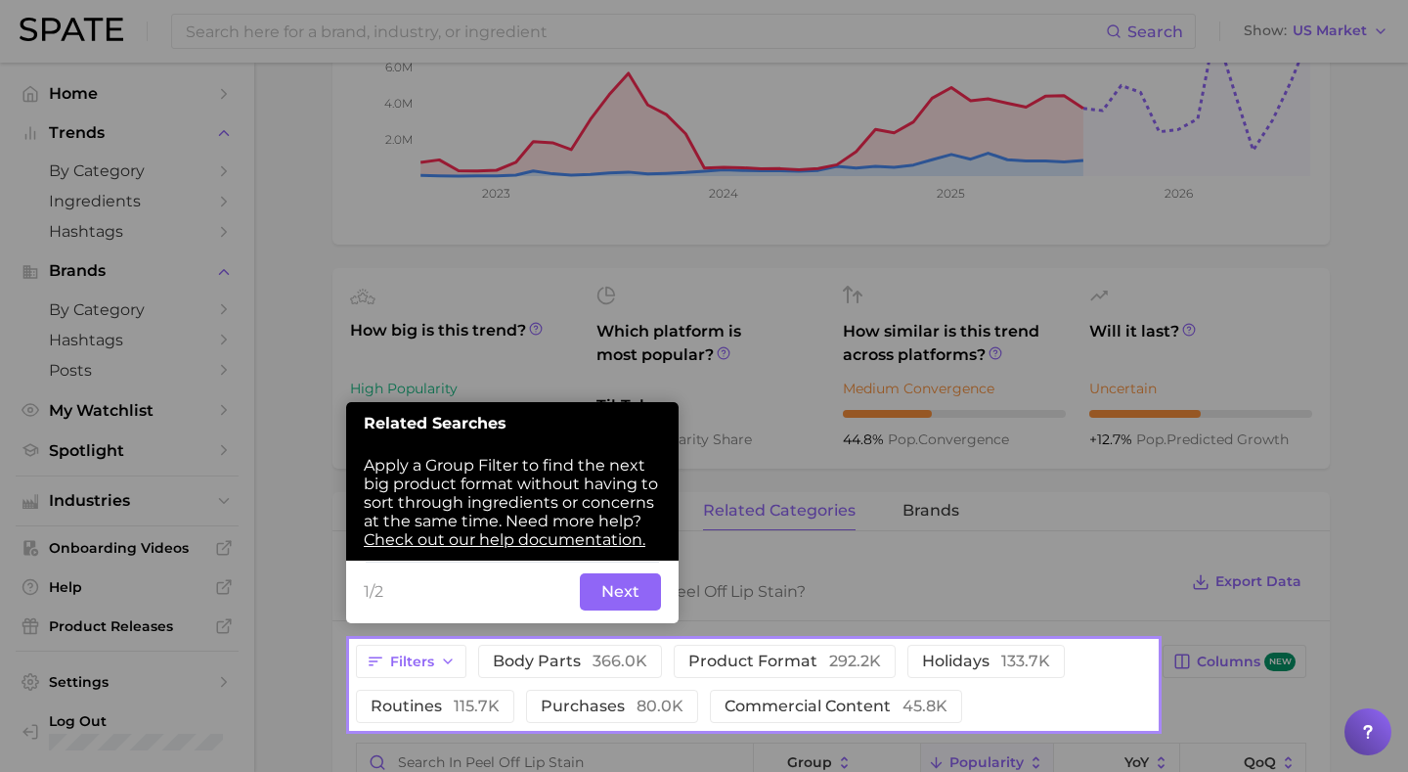
click at [627, 593] on button "Next" at bounding box center [620, 591] width 81 height 37
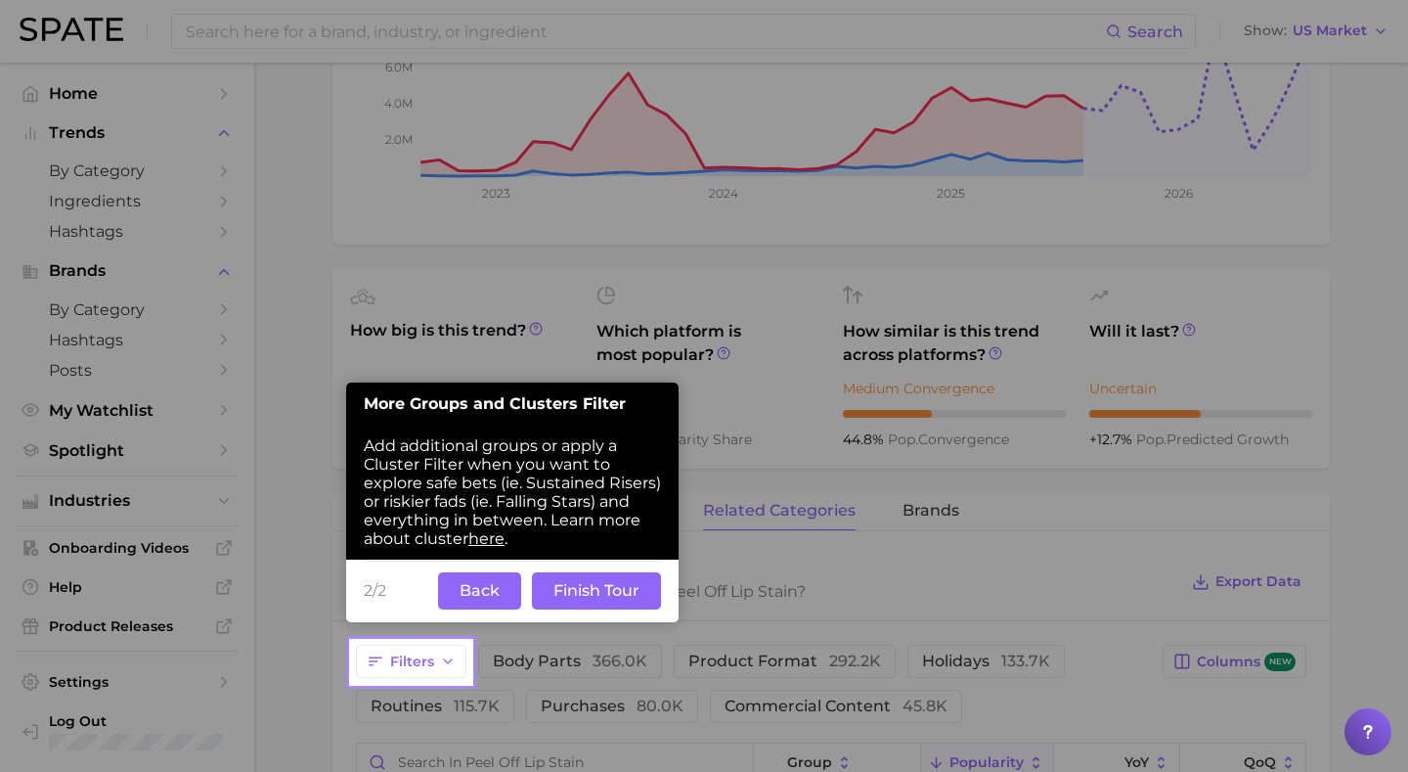
click at [627, 593] on button "Finish Tour" at bounding box center [596, 590] width 129 height 37
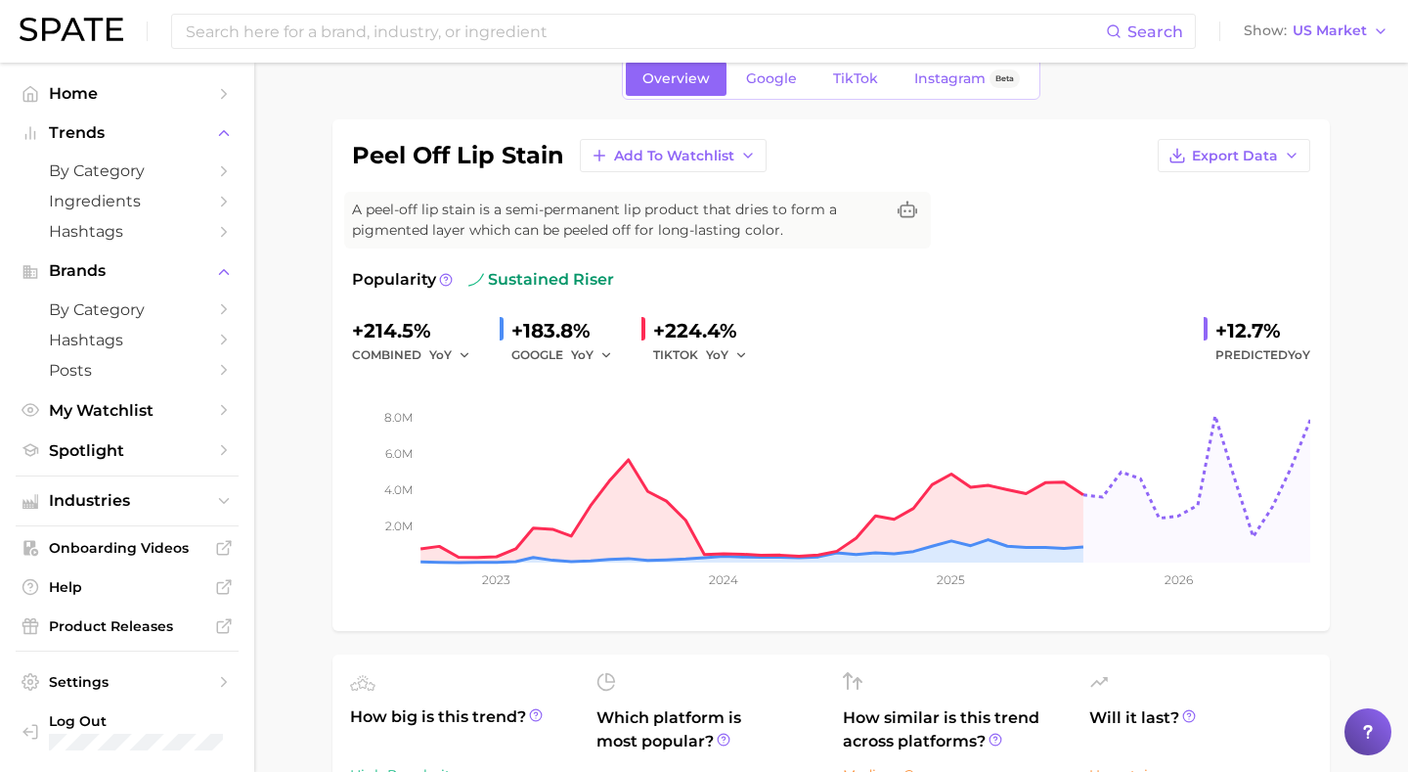
scroll to position [0, 0]
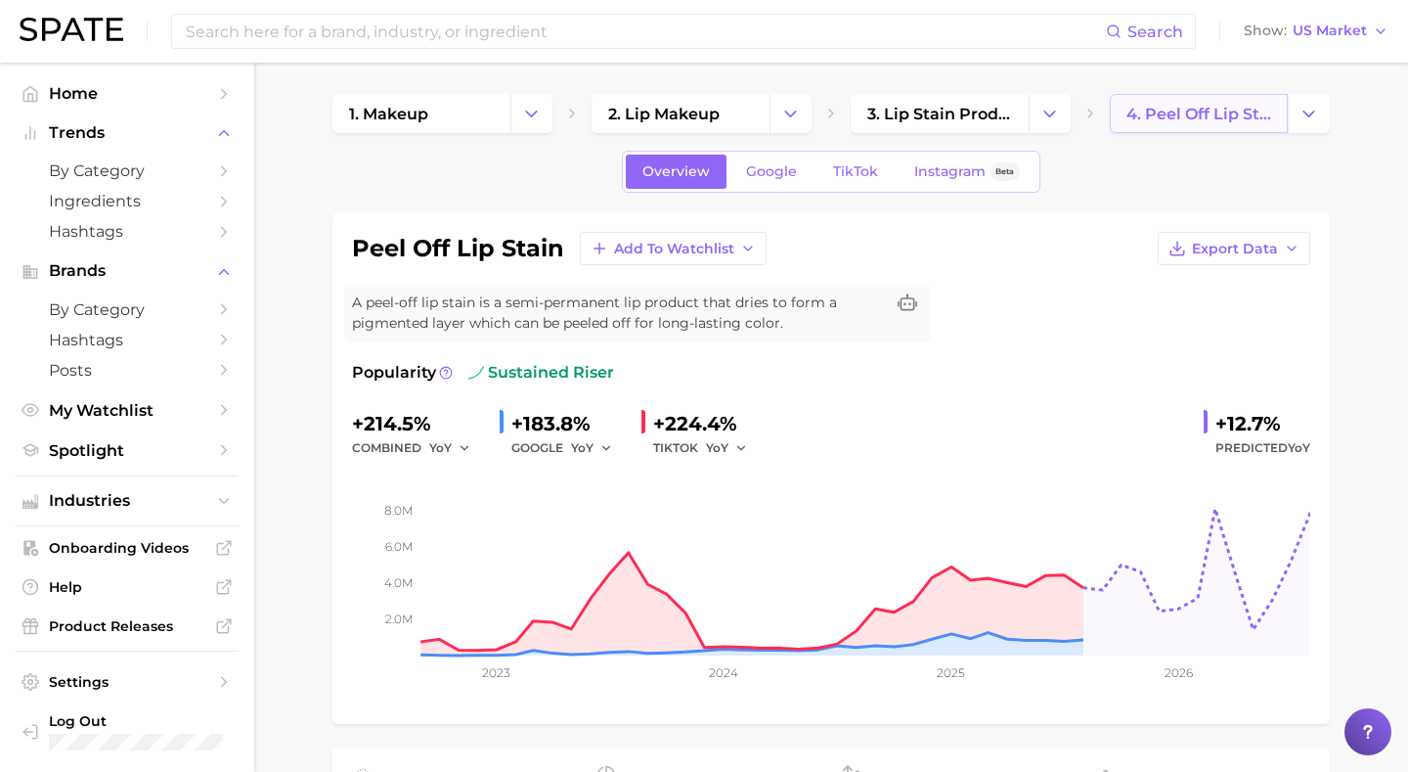
click at [1218, 110] on span "4. peel off lip stain" at bounding box center [1199, 114] width 145 height 19
